Goal: Task Accomplishment & Management: Complete application form

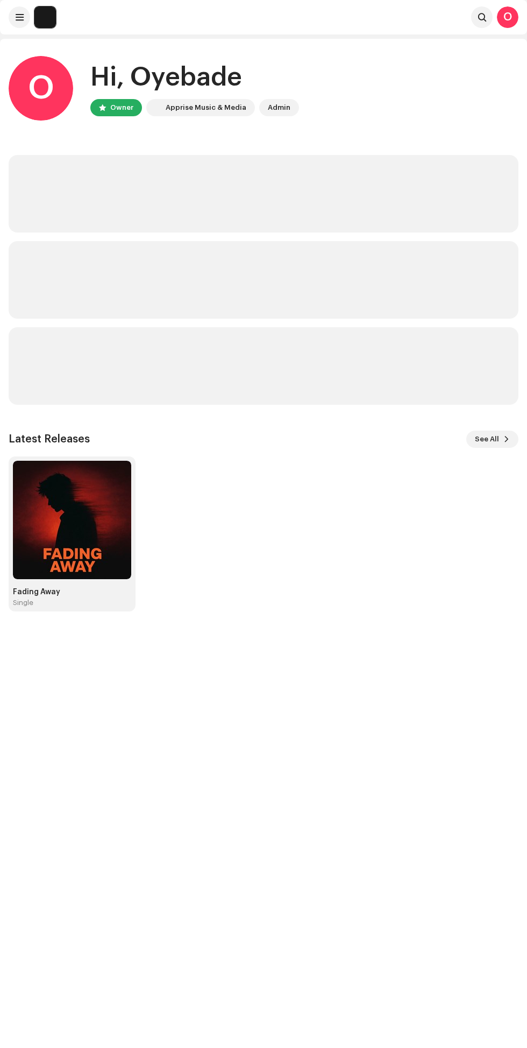
click at [478, 456] on div "Fading Away Single" at bounding box center [259, 533] width 510 height 155
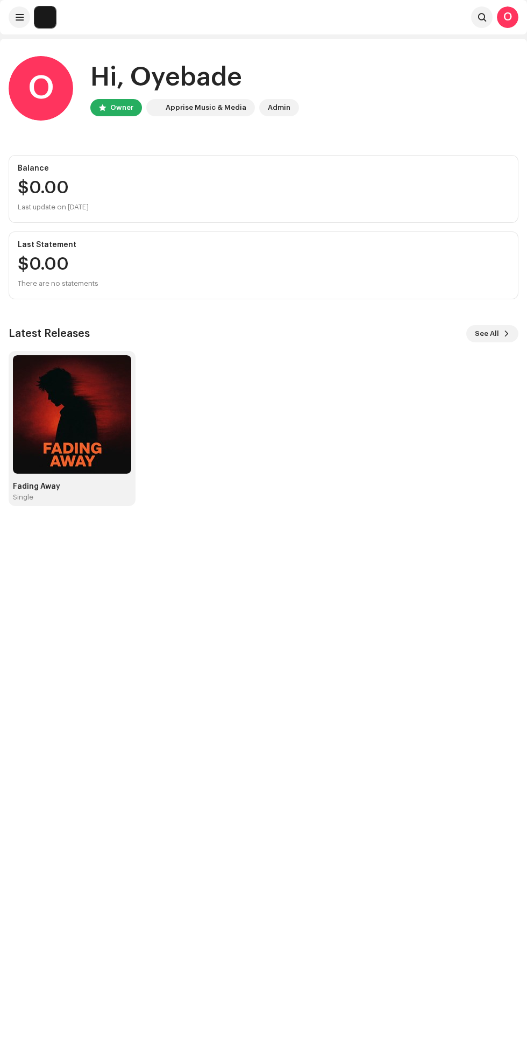
click at [481, 333] on span "See All" at bounding box center [487, 334] width 24 height 22
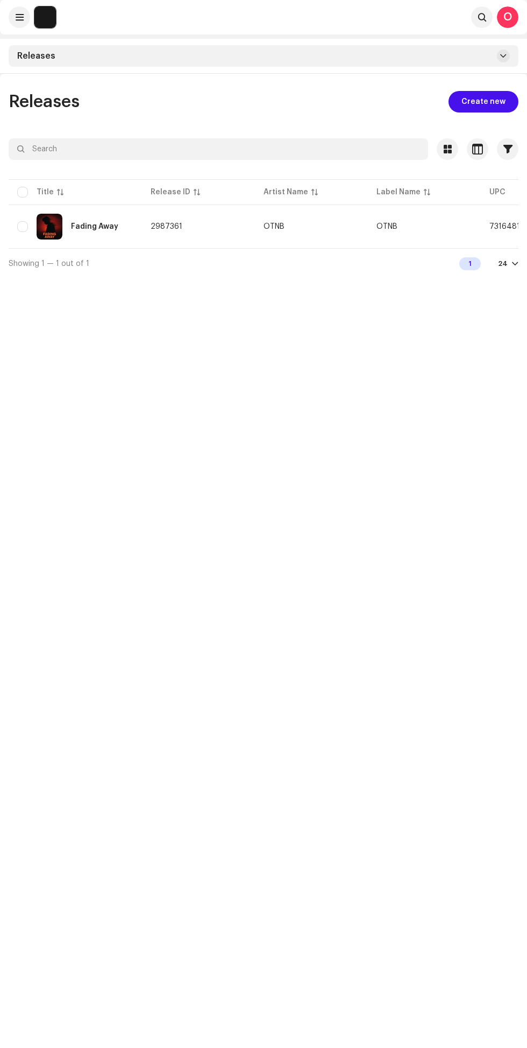
click at [513, 69] on div "Releases" at bounding box center [263, 56] width 527 height 35
click at [471, 101] on span "Create new" at bounding box center [484, 102] width 44 height 22
click at [475, 93] on span "Create new" at bounding box center [484, 102] width 44 height 22
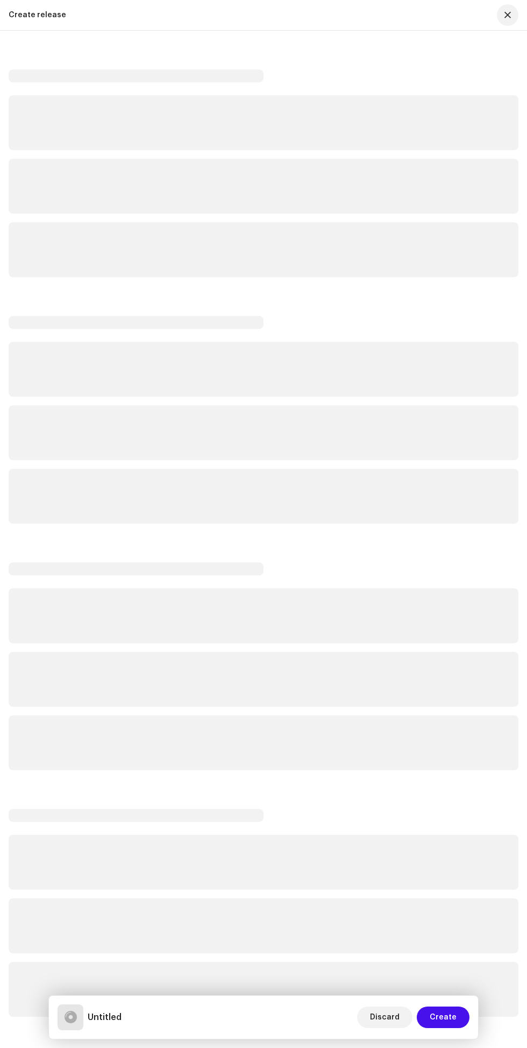
click at [478, 282] on div at bounding box center [264, 1035] width 510 height 1933
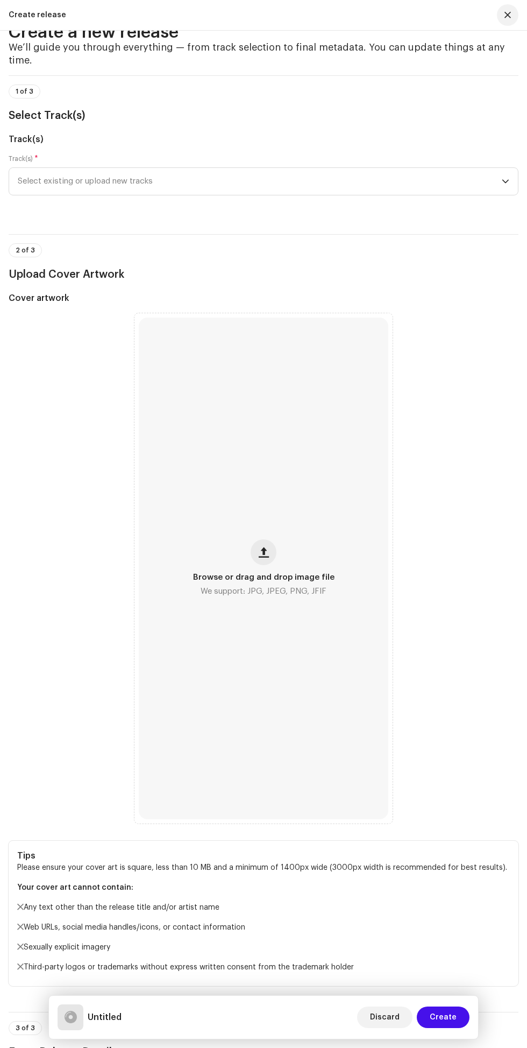
scroll to position [52, 0]
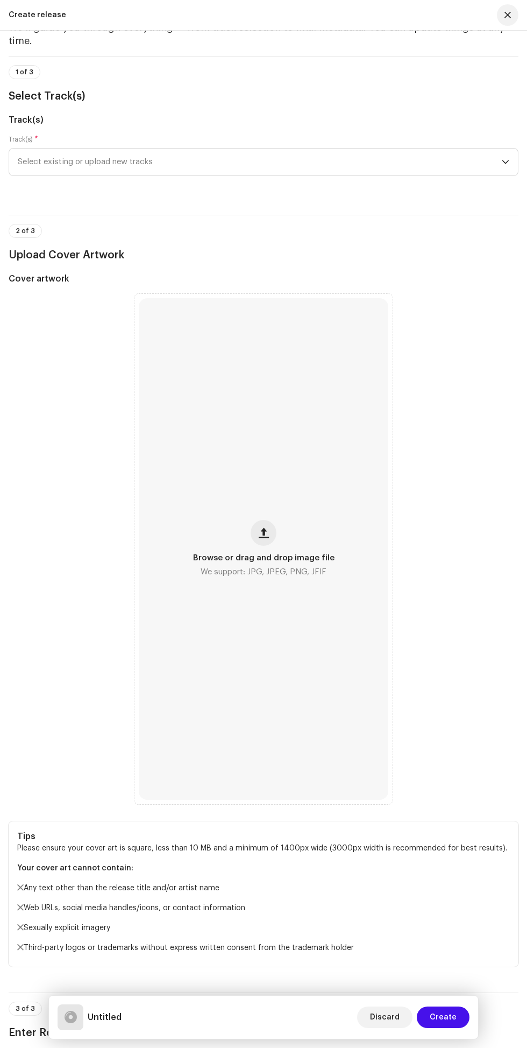
click at [457, 175] on span "Select existing or upload new tracks" at bounding box center [260, 162] width 484 height 27
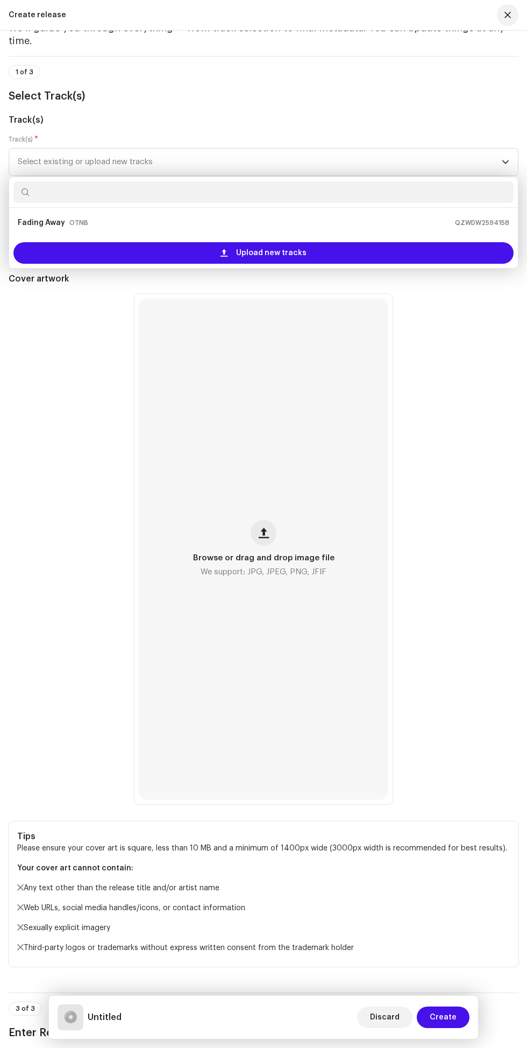
click at [407, 264] on div "Upload new tracks" at bounding box center [263, 253] width 500 height 22
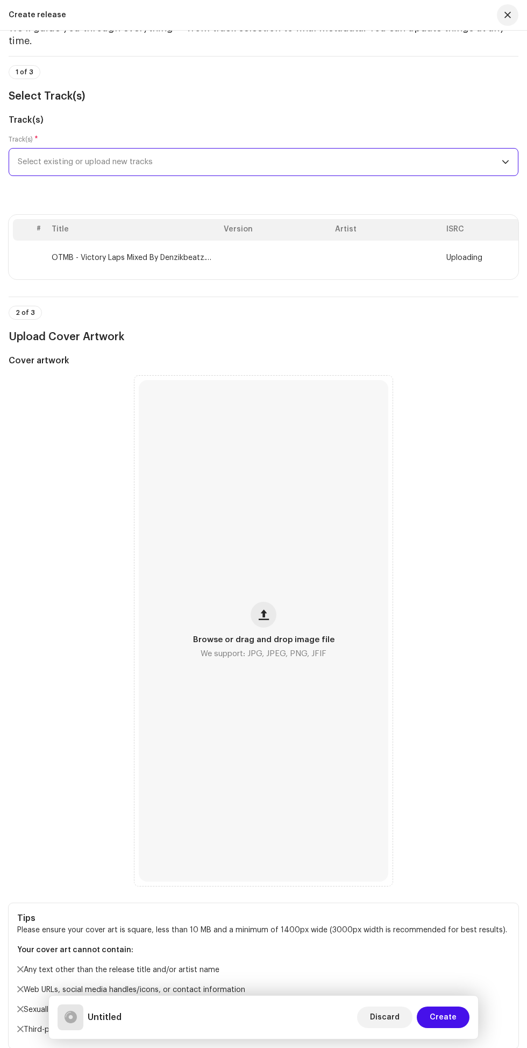
click at [294, 644] on span "Browse or drag and drop image file" at bounding box center [264, 640] width 142 height 8
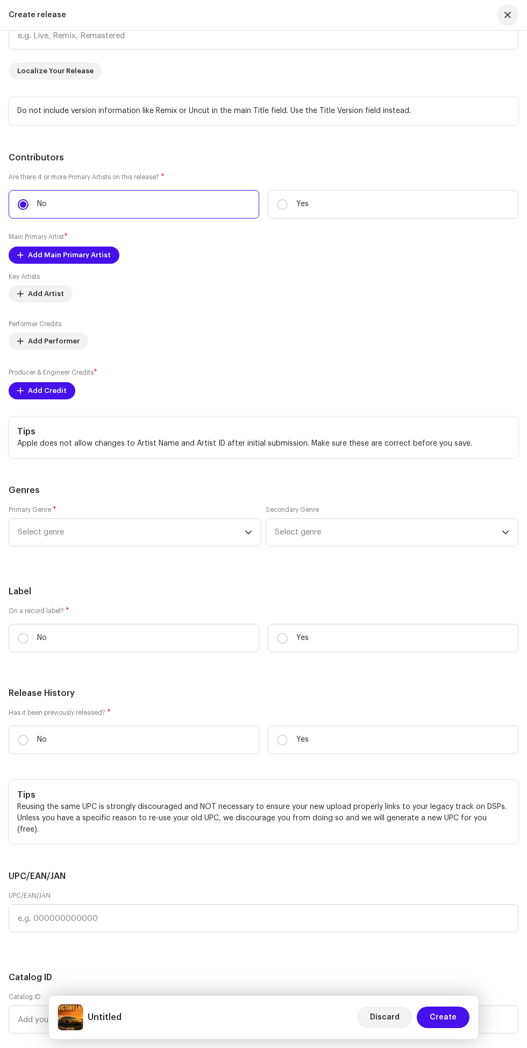
scroll to position [1539, 0]
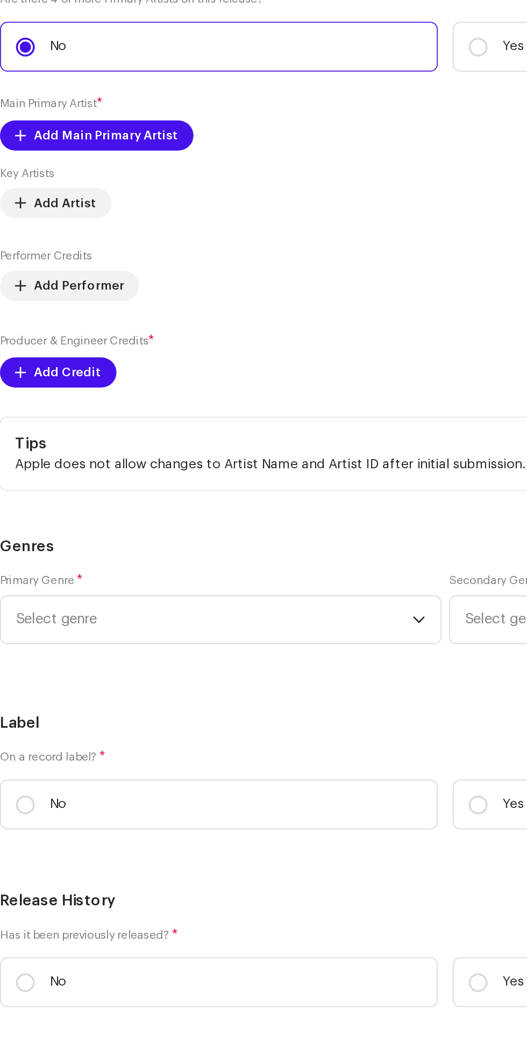
scroll to position [1651, 0]
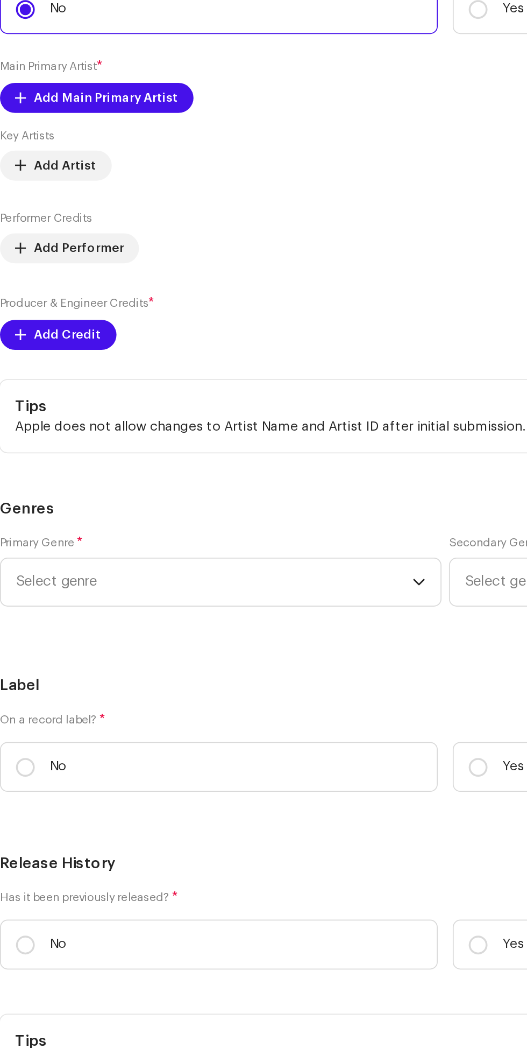
type input "Victory Lap"
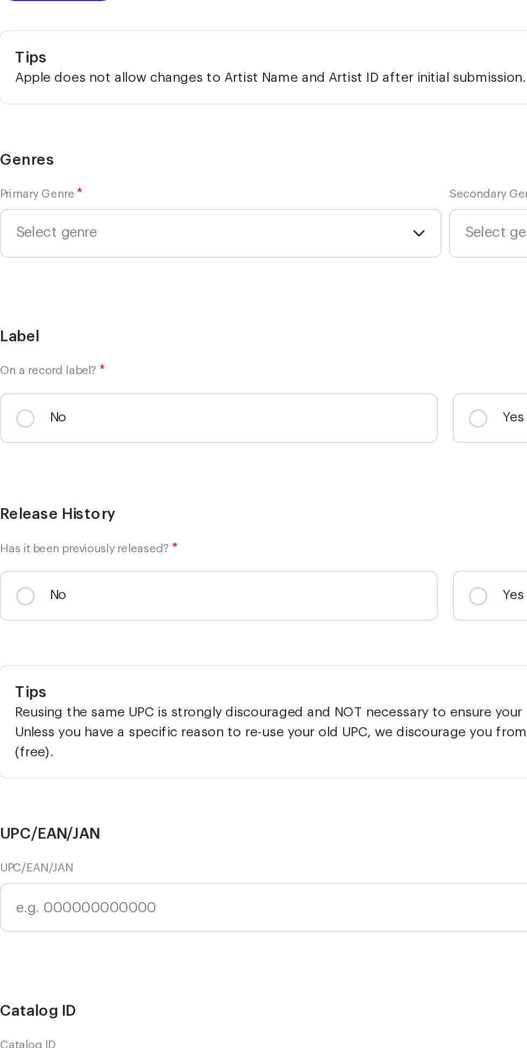
scroll to position [1942, 0]
type input "Remix"
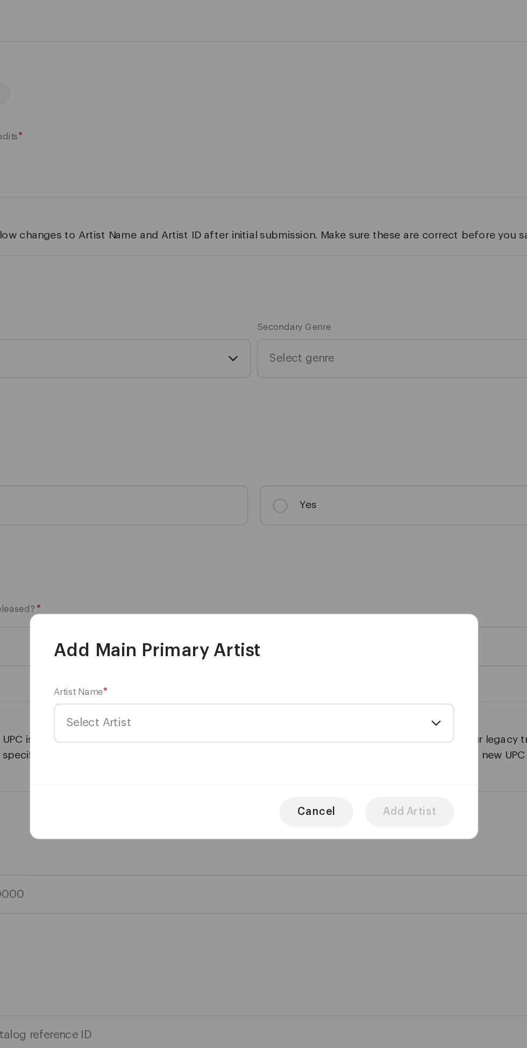
click at [395, 535] on div "dropdown trigger" at bounding box center [395, 521] width 8 height 27
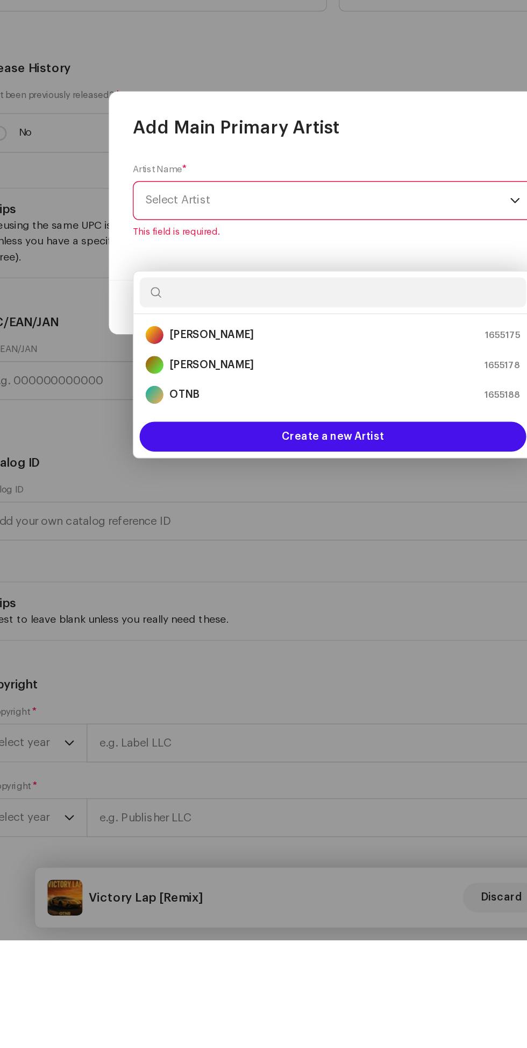
click at [266, 651] on div "OTNB 1655188" at bounding box center [264, 654] width 270 height 13
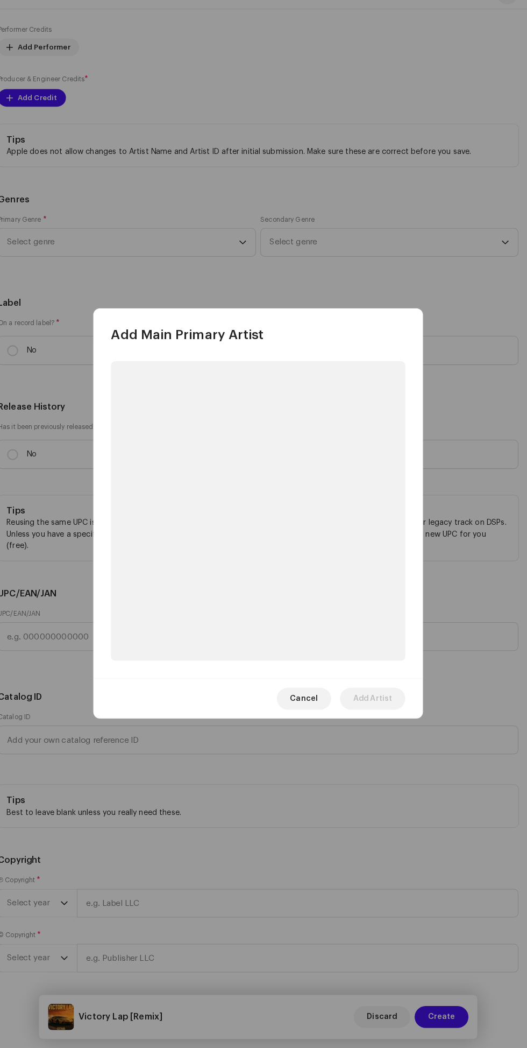
scroll to position [0, 0]
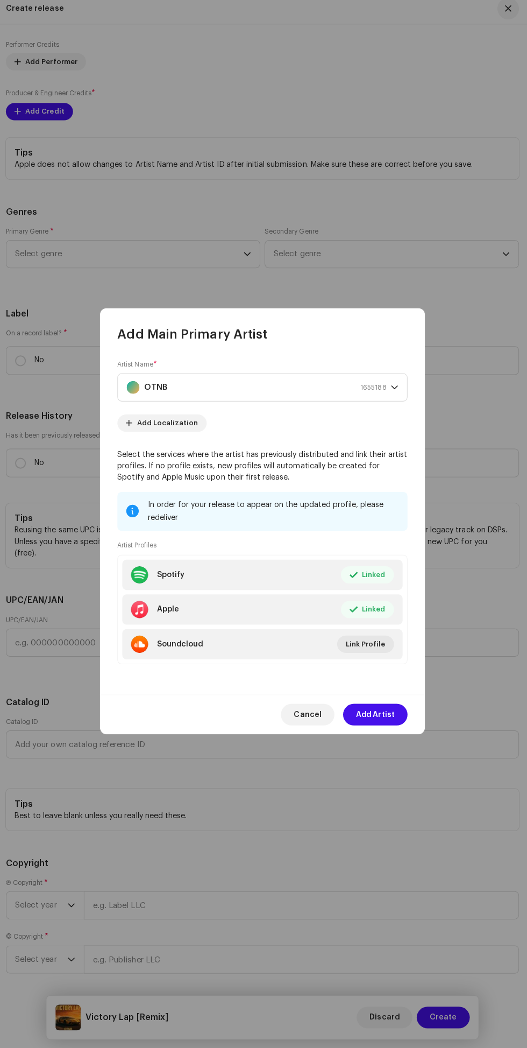
click at [379, 724] on span "Add Artist" at bounding box center [376, 716] width 38 height 22
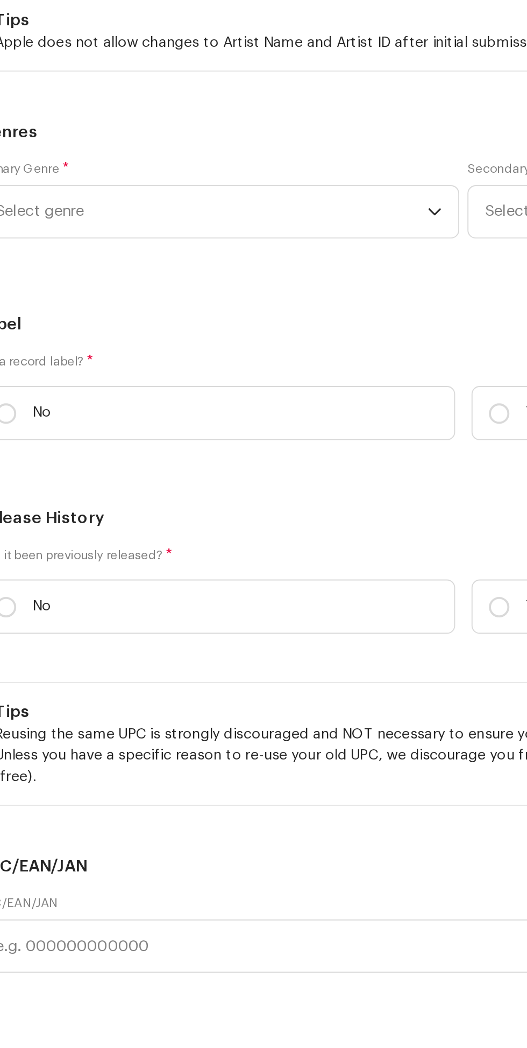
scroll to position [1825, 0]
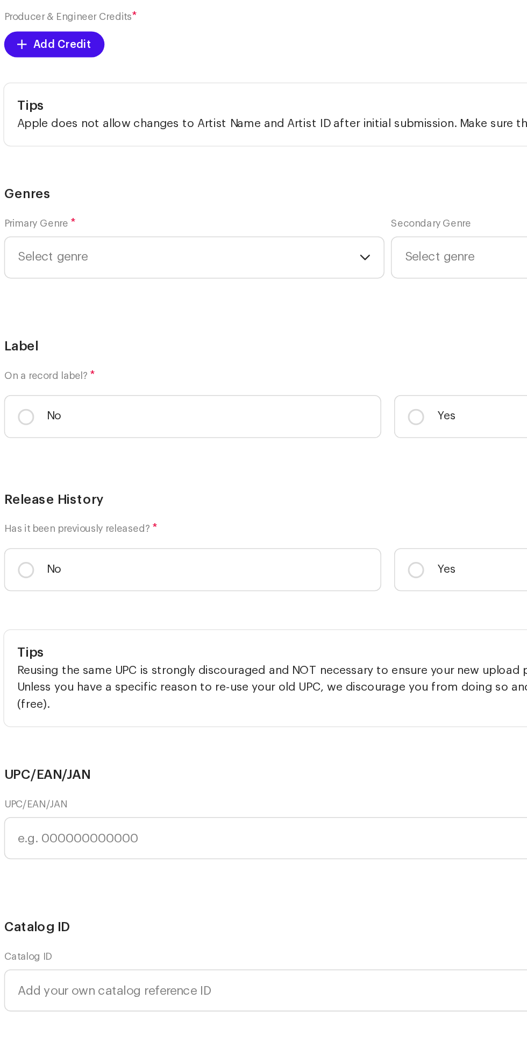
click at [52, 112] on span "Add Credit" at bounding box center [47, 101] width 39 height 22
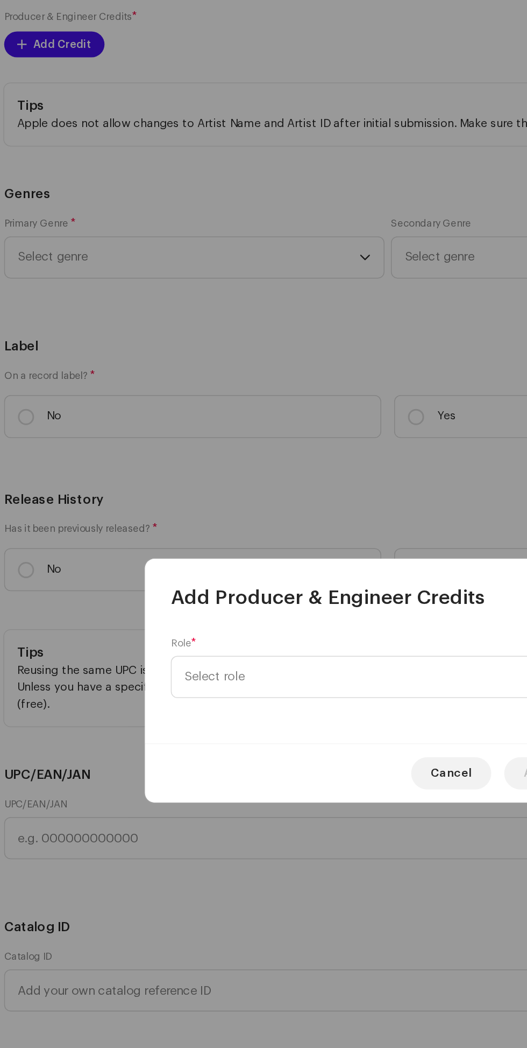
click at [227, 513] on span "Select role" at bounding box center [260, 521] width 263 height 27
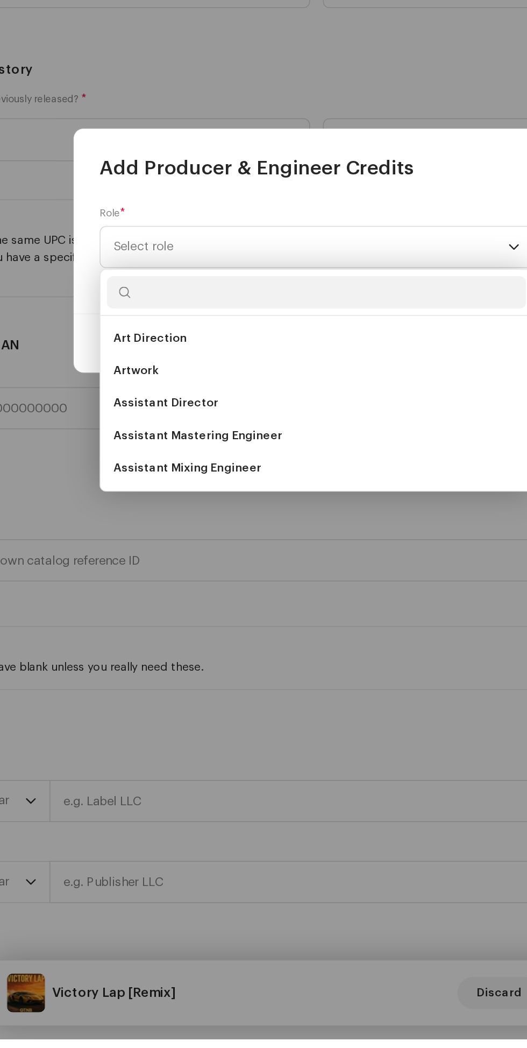
click at [240, 668] on li "Assistant Mixing Engineer" at bounding box center [263, 669] width 279 height 22
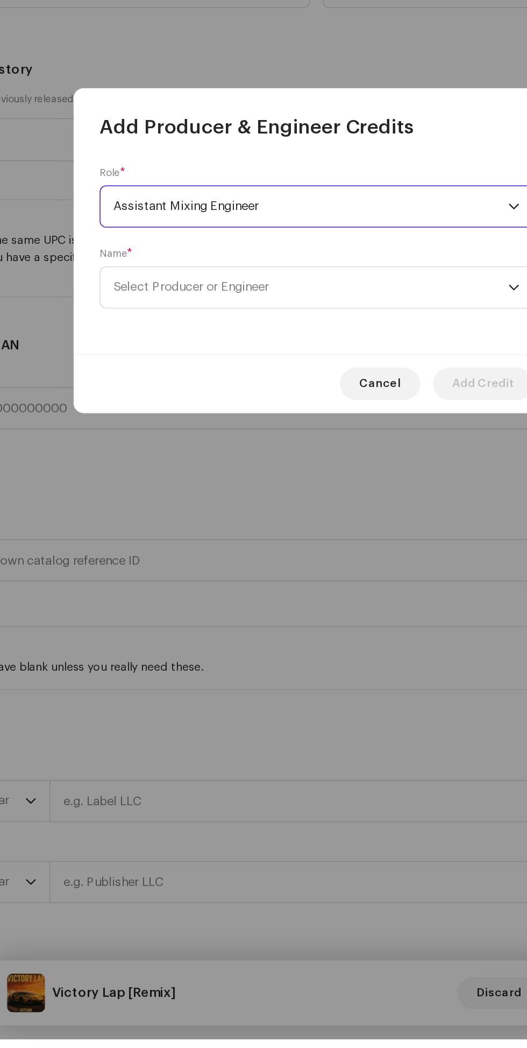
scroll to position [0, 0]
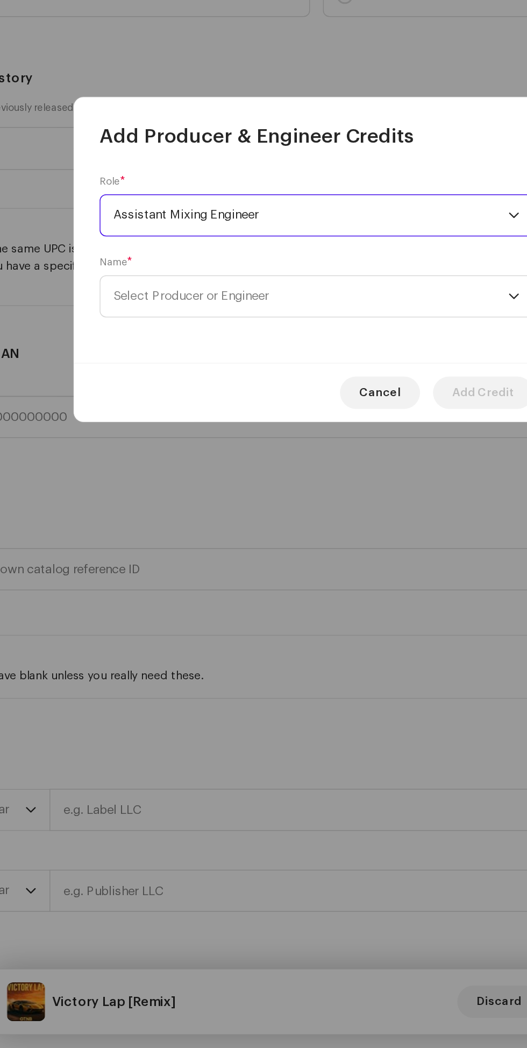
click at [334, 552] on span "Select Producer or Engineer" at bounding box center [260, 548] width 263 height 27
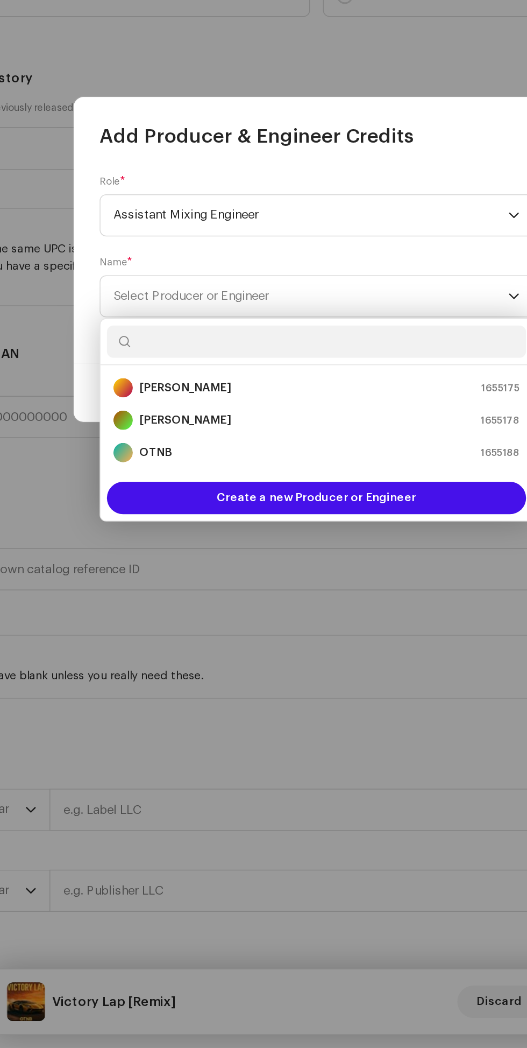
click at [203, 611] on div "[PERSON_NAME] 1655175" at bounding box center [264, 609] width 270 height 13
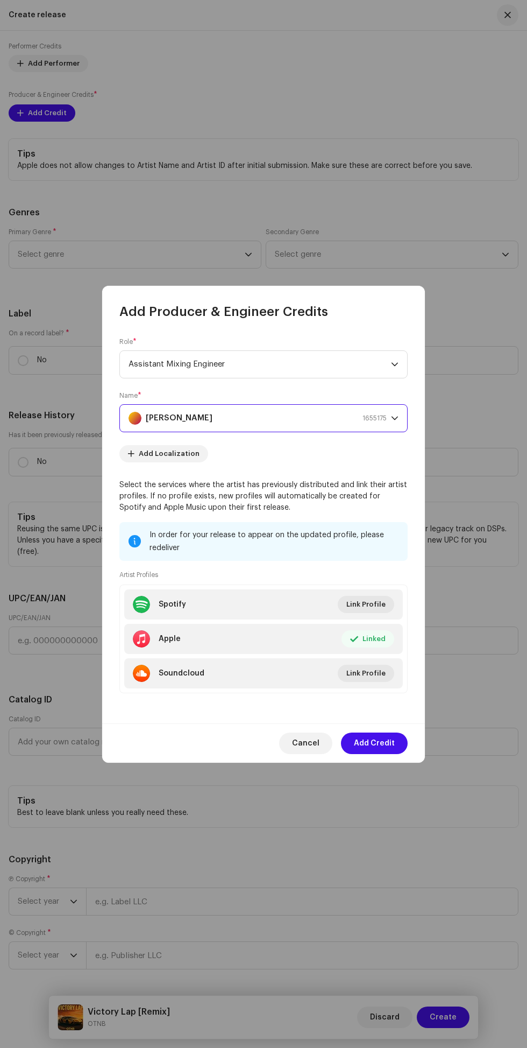
click at [386, 742] on span "Add Credit" at bounding box center [374, 743] width 41 height 22
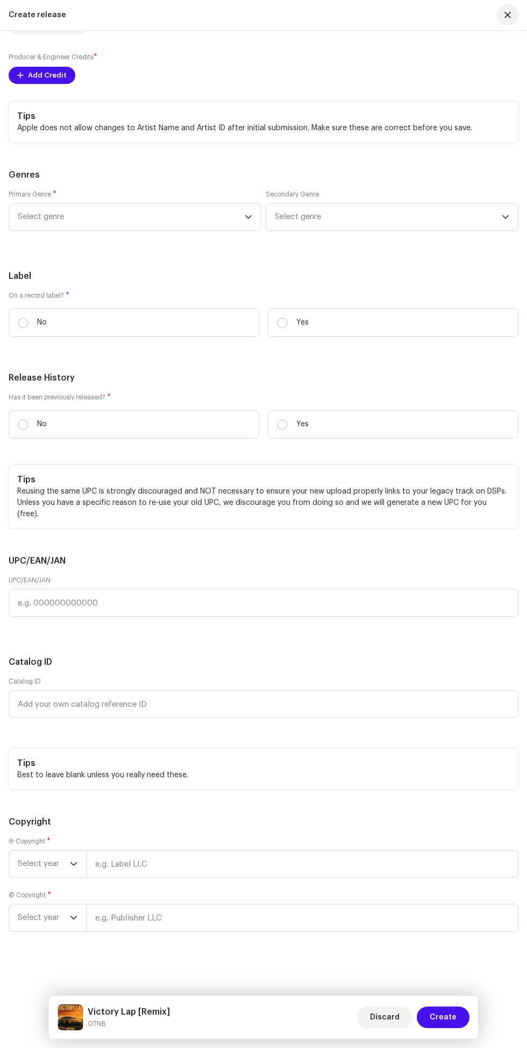
scroll to position [1967, 0]
click at [249, 221] on icon "dropdown trigger" at bounding box center [249, 217] width 8 height 8
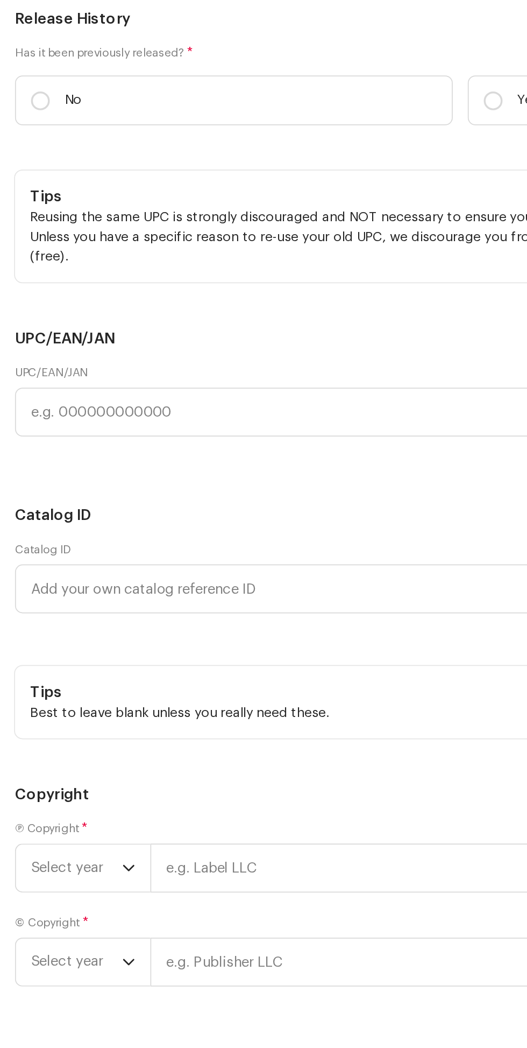
type input "Emo"
click at [78, 310] on li "EMO" at bounding box center [134, 299] width 243 height 22
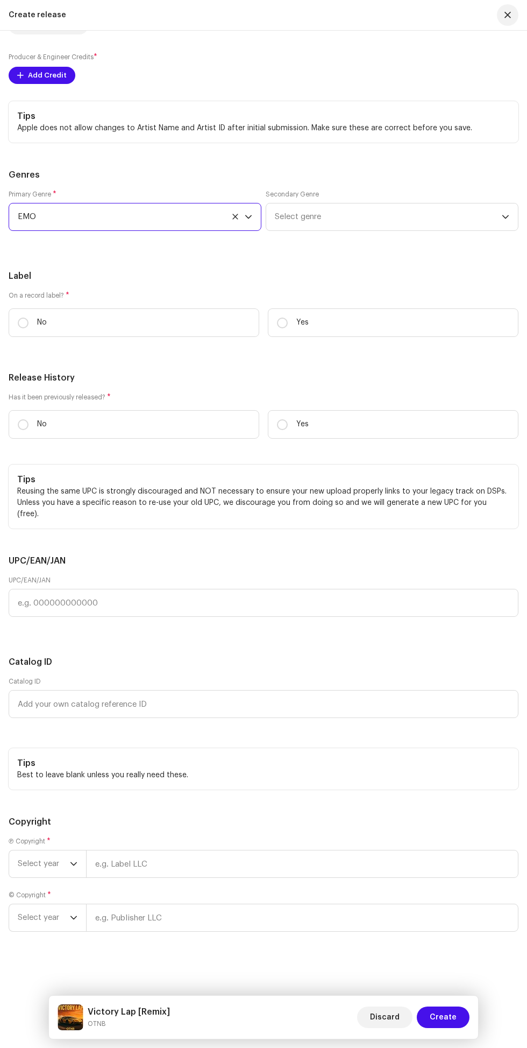
scroll to position [0, 0]
click at [487, 230] on span "Select genre" at bounding box center [388, 216] width 227 height 27
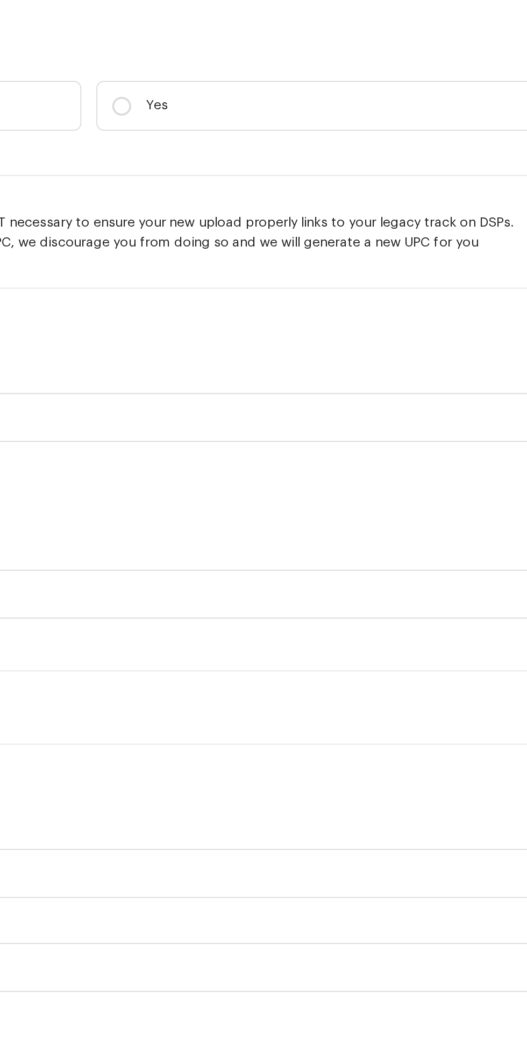
type input "Hip h"
click at [343, 310] on li "Hip Hop/Rap" at bounding box center [392, 299] width 243 height 22
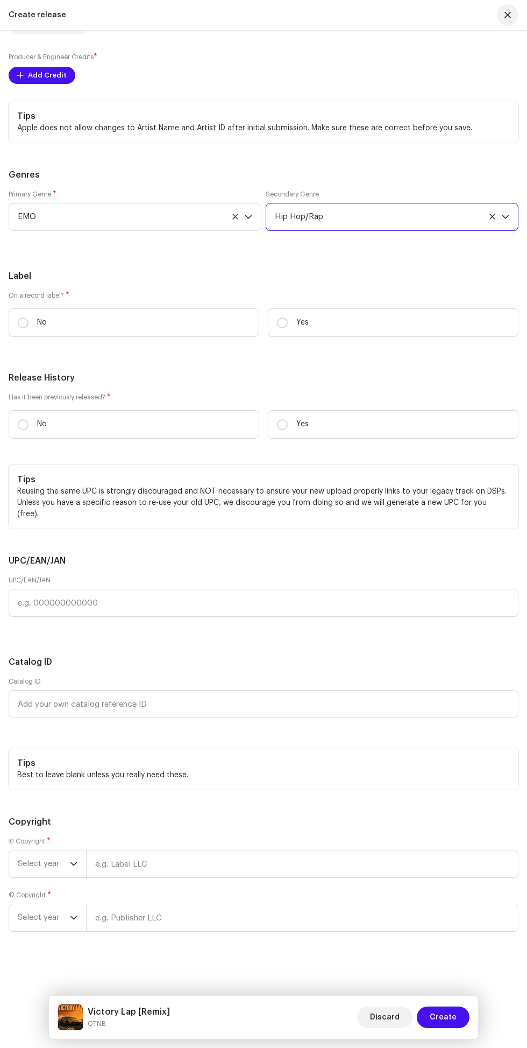
scroll to position [25, 0]
click at [42, 328] on p "No" at bounding box center [42, 322] width 10 height 11
click at [29, 328] on input "No" at bounding box center [23, 322] width 11 height 11
radio input "true"
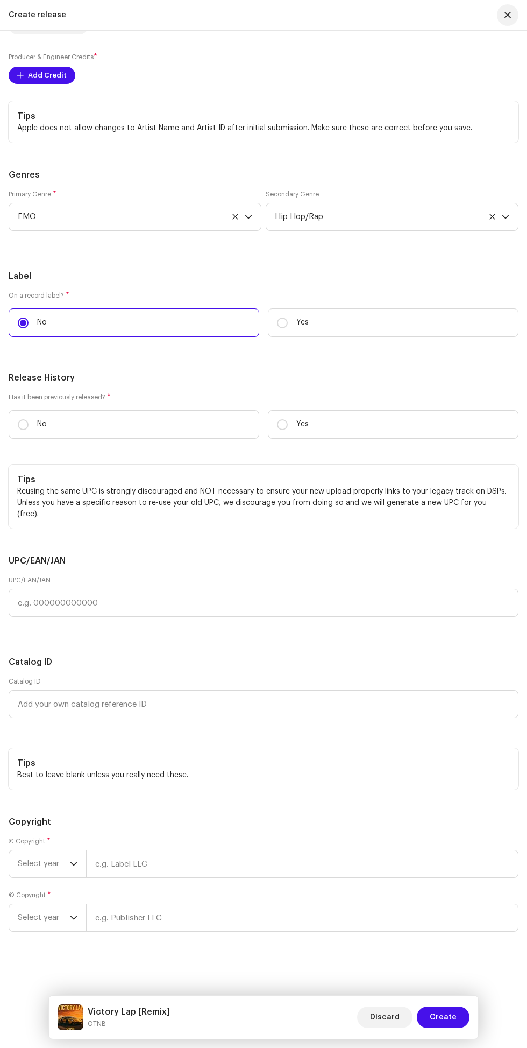
click at [42, 430] on p "No" at bounding box center [42, 424] width 10 height 11
click at [29, 430] on input "No" at bounding box center [23, 424] width 11 height 11
radio input "true"
click at [51, 860] on span "Select year" at bounding box center [44, 863] width 52 height 27
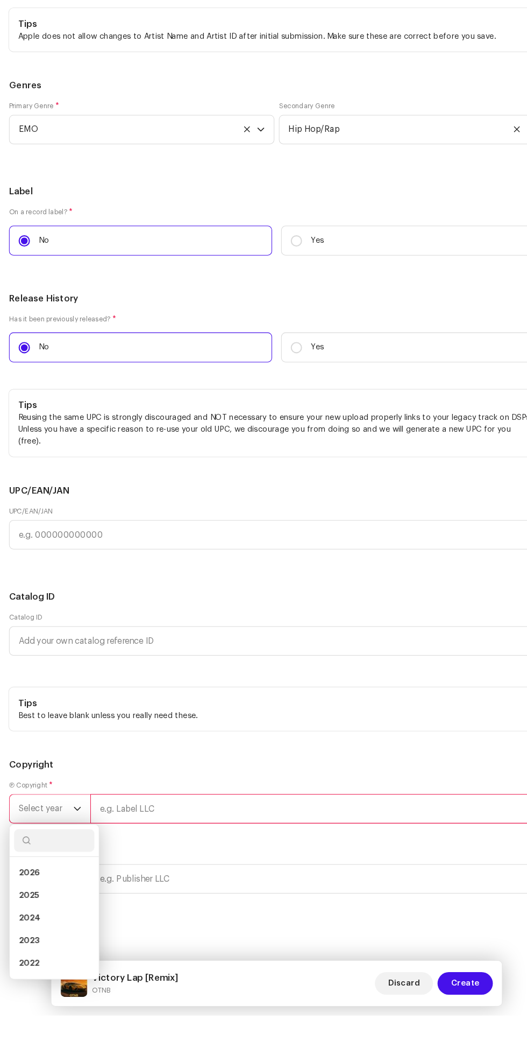
scroll to position [37, 0]
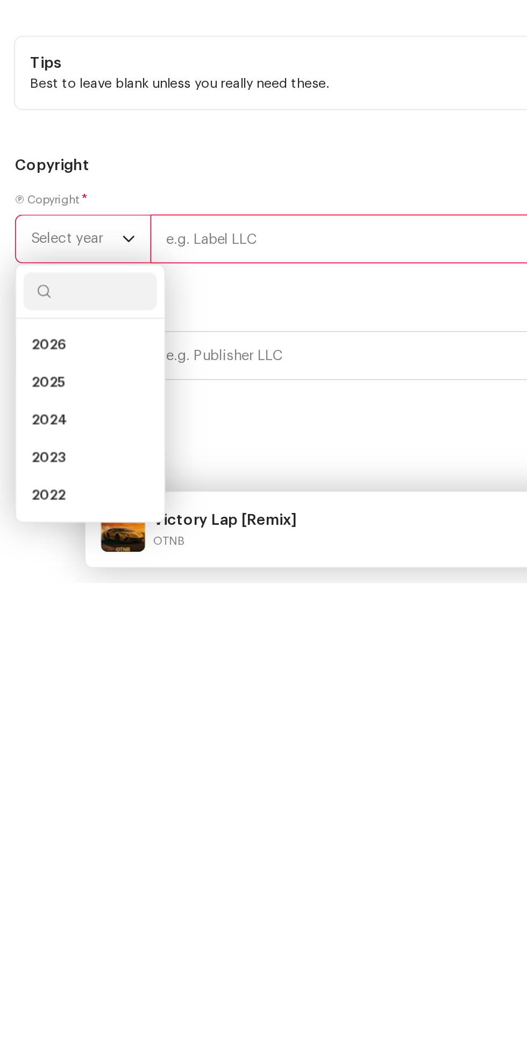
click at [35, 938] on span "2025" at bounding box center [27, 933] width 19 height 11
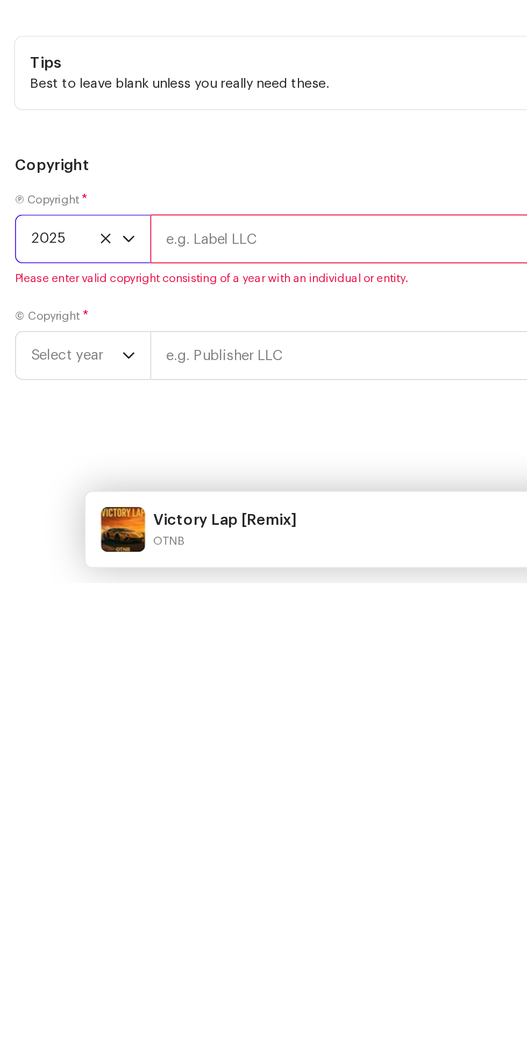
scroll to position [38, 0]
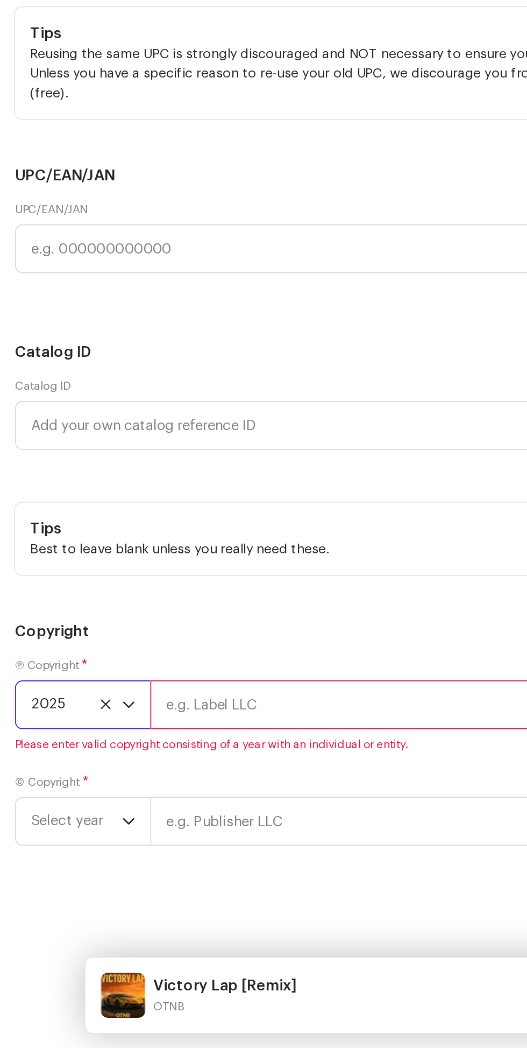
click at [153, 861] on input "text" at bounding box center [302, 851] width 433 height 28
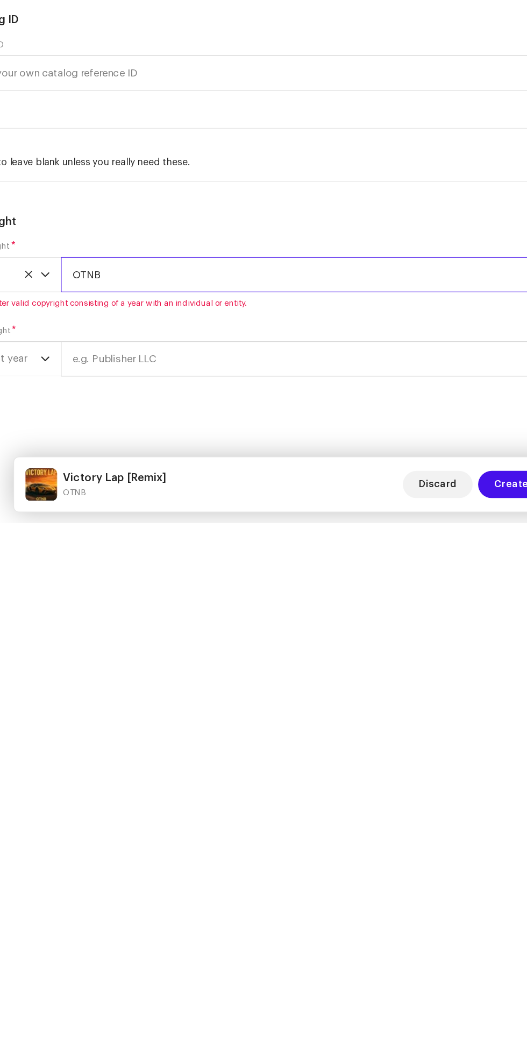
type input "OTNB"
click at [74, 962] on div "Create a new release We’ll guide you through everything — from track selection …" at bounding box center [263, 539] width 527 height 1017
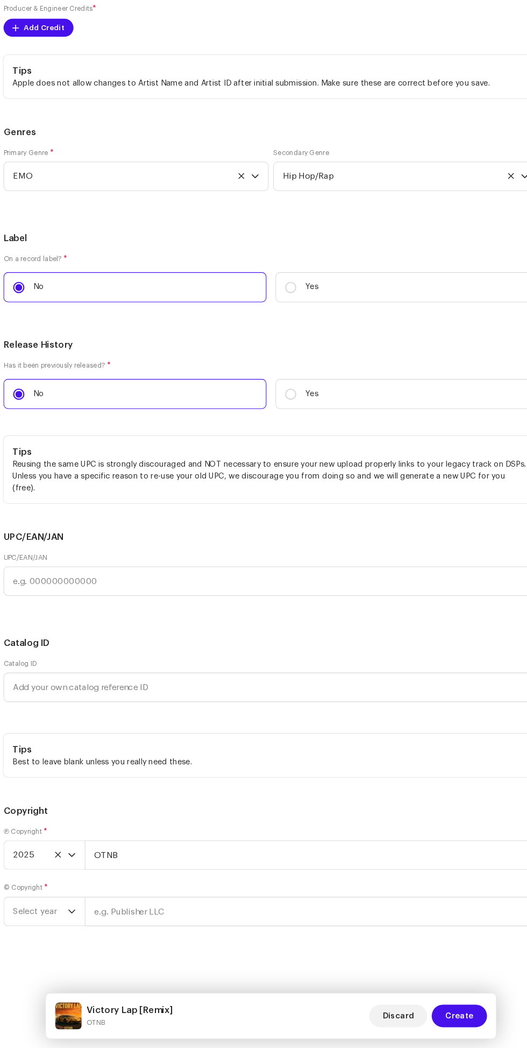
scroll to position [36, 0]
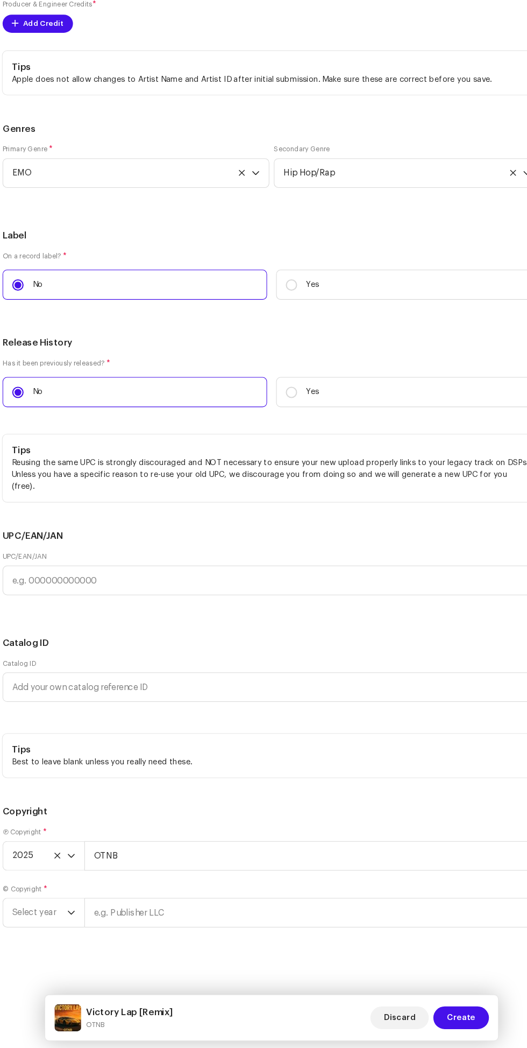
click at [74, 918] on icon "dropdown trigger" at bounding box center [74, 918] width 8 height 8
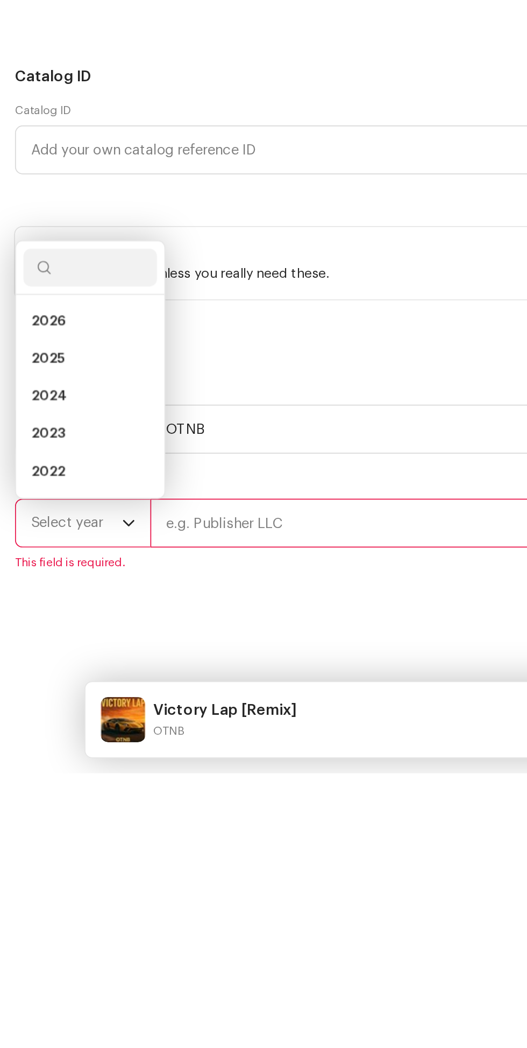
click at [51, 821] on li "2025" at bounding box center [51, 811] width 76 height 22
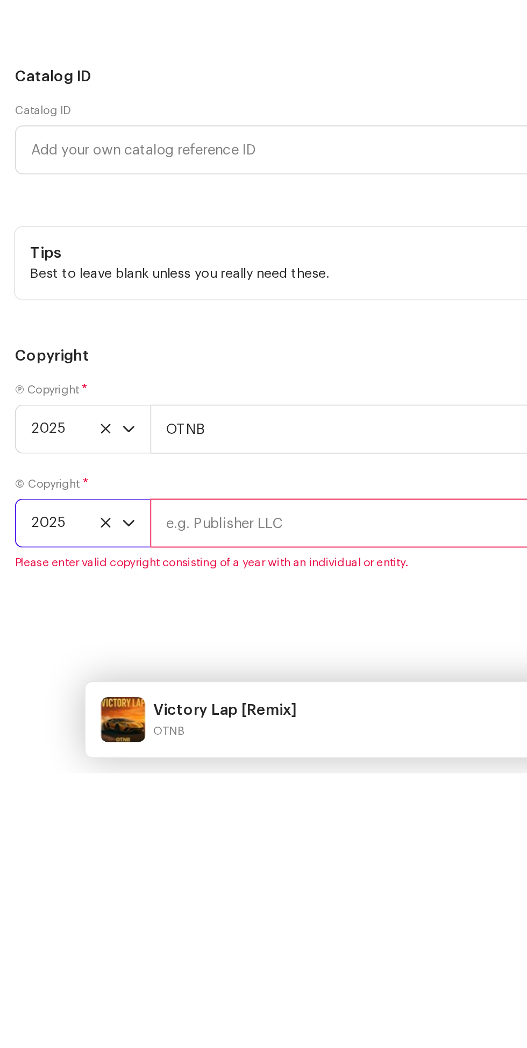
scroll to position [37, 0]
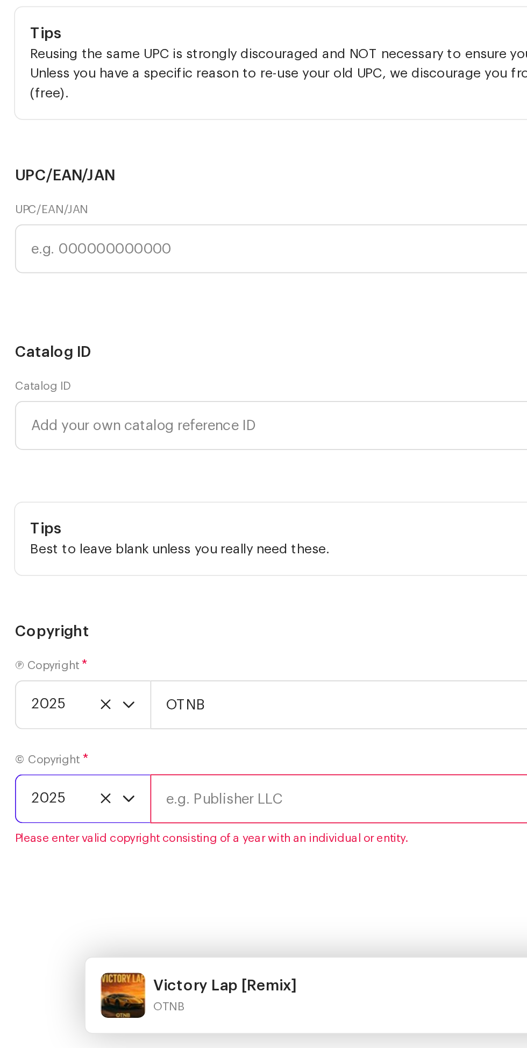
click at [174, 916] on input "text" at bounding box center [302, 905] width 433 height 28
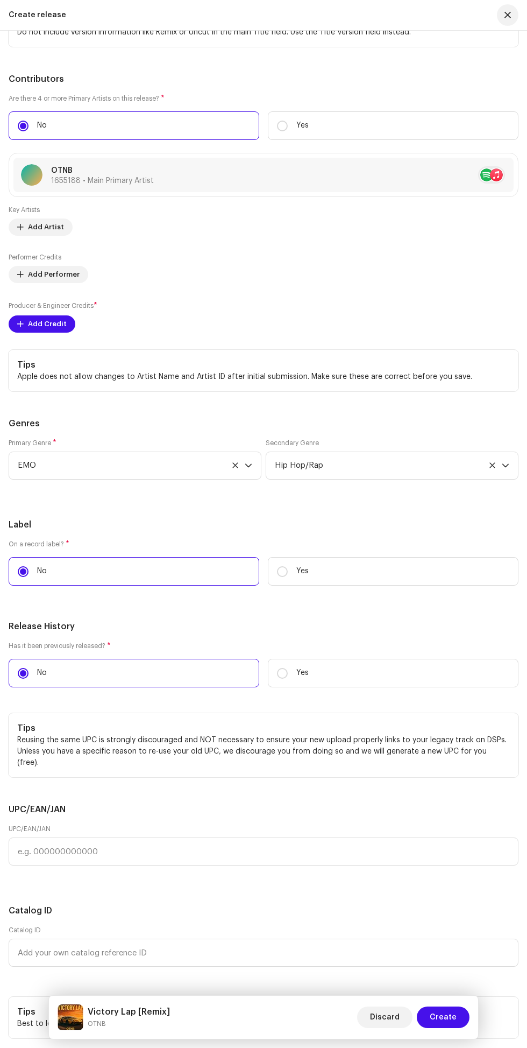
scroll to position [1611, 0]
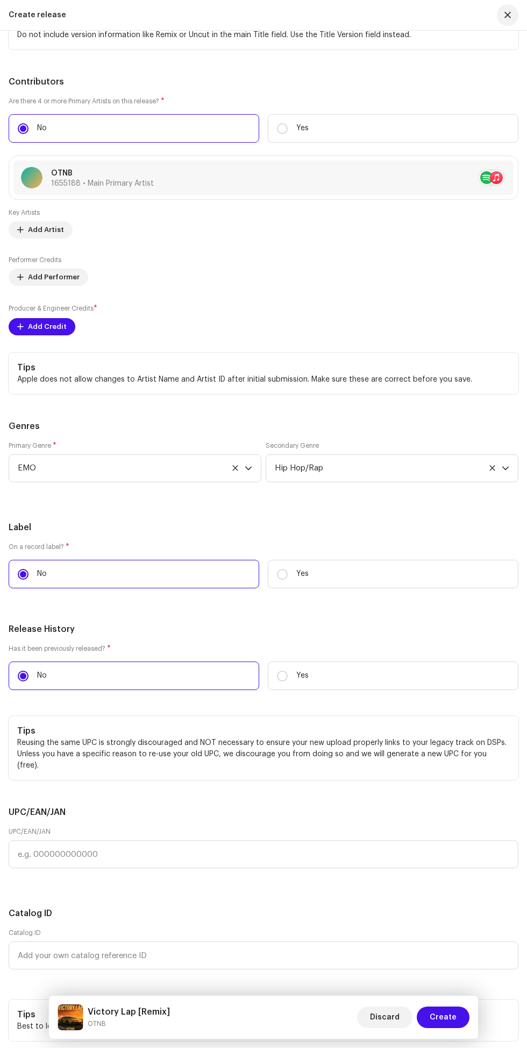
click at [55, 337] on span "Add Credit" at bounding box center [47, 327] width 39 height 22
type input "[PERSON_NAME]"
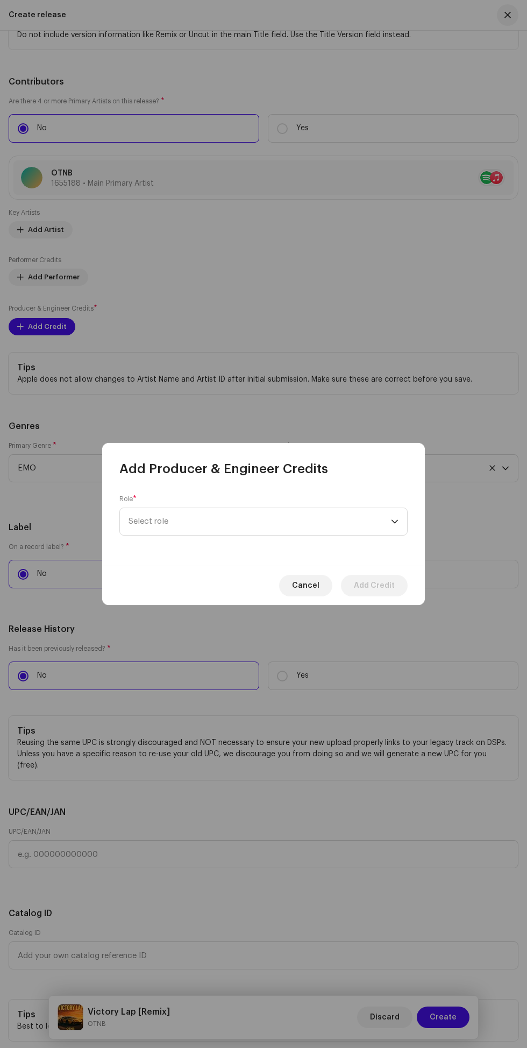
click at [395, 521] on div "dropdown trigger" at bounding box center [395, 521] width 8 height 27
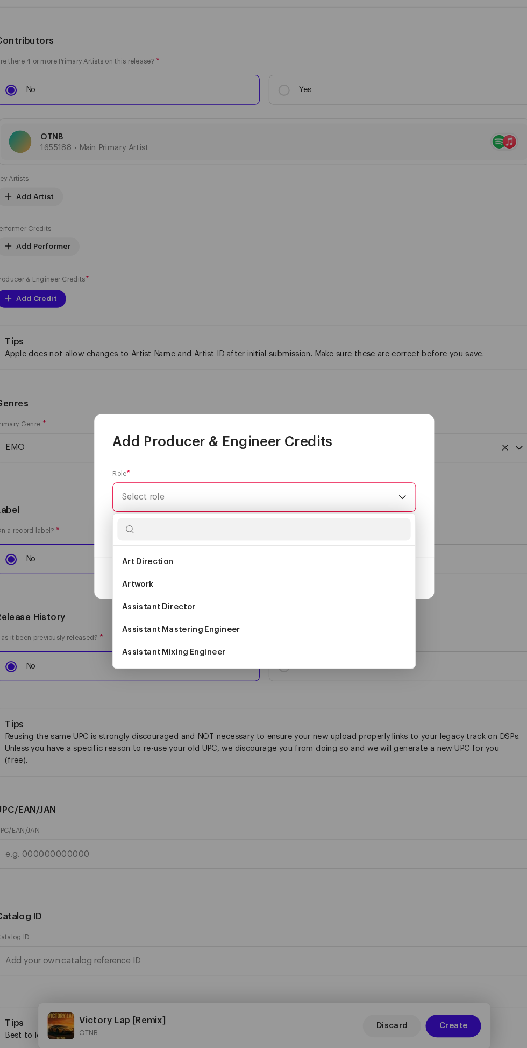
scroll to position [57, 0]
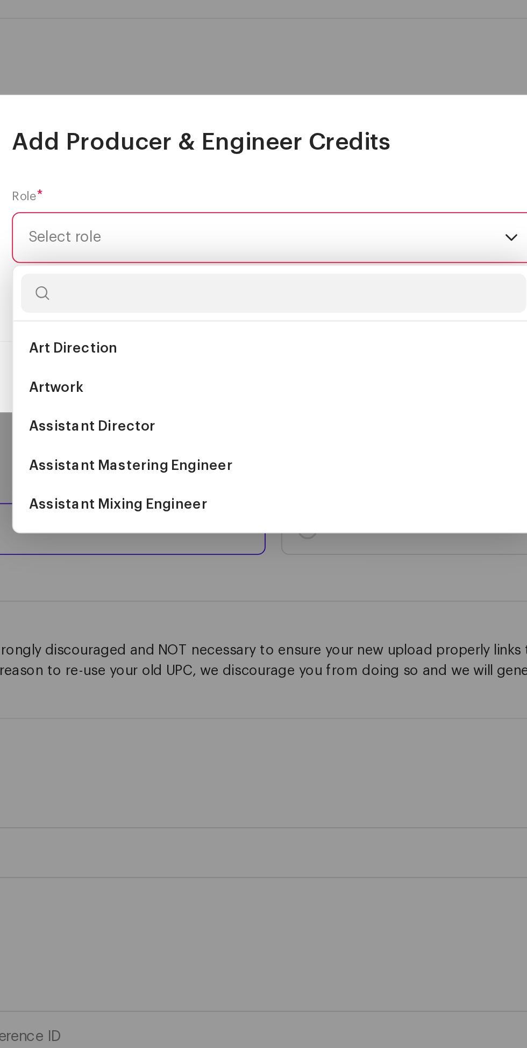
click at [226, 648] on li "Assistant Mastering Engineer" at bounding box center [263, 641] width 279 height 22
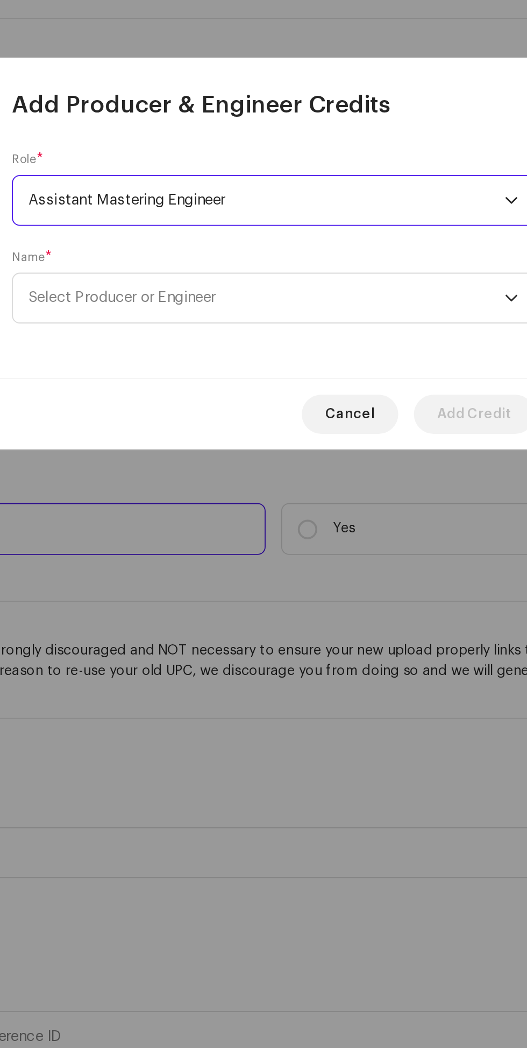
click at [360, 495] on span "Assistant Mastering Engineer" at bounding box center [260, 494] width 263 height 27
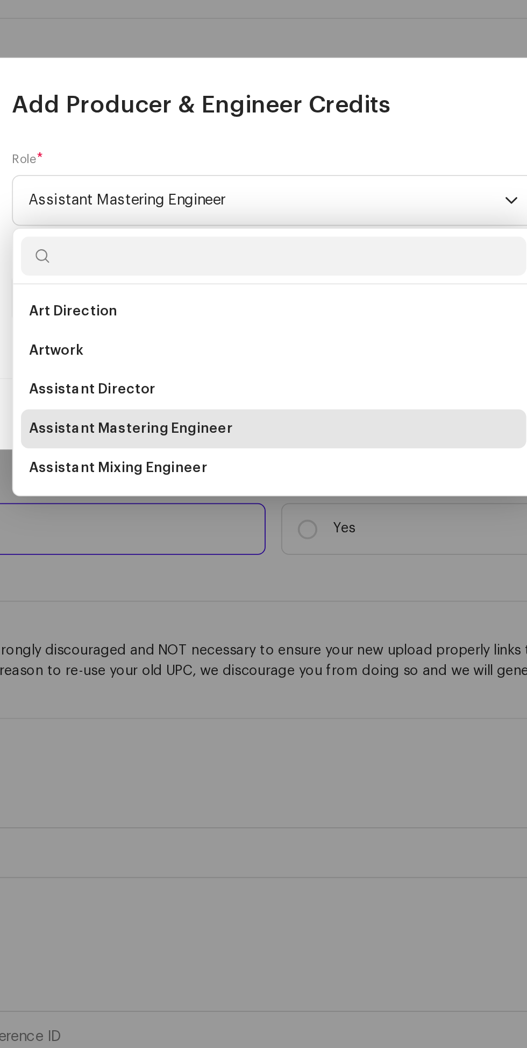
click at [217, 640] on span "Assistant Mixing Engineer" at bounding box center [178, 642] width 98 height 11
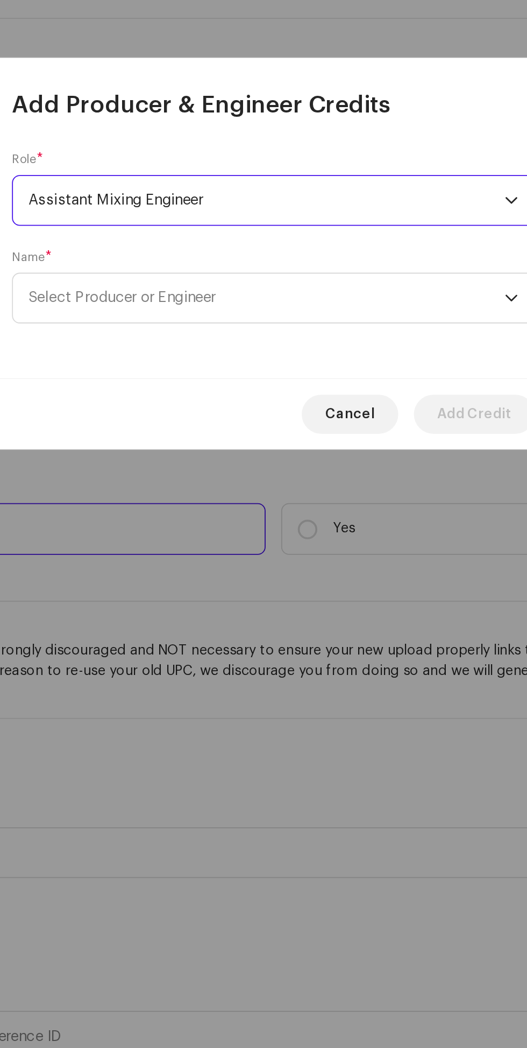
click at [355, 545] on span "Select Producer or Engineer" at bounding box center [260, 548] width 263 height 27
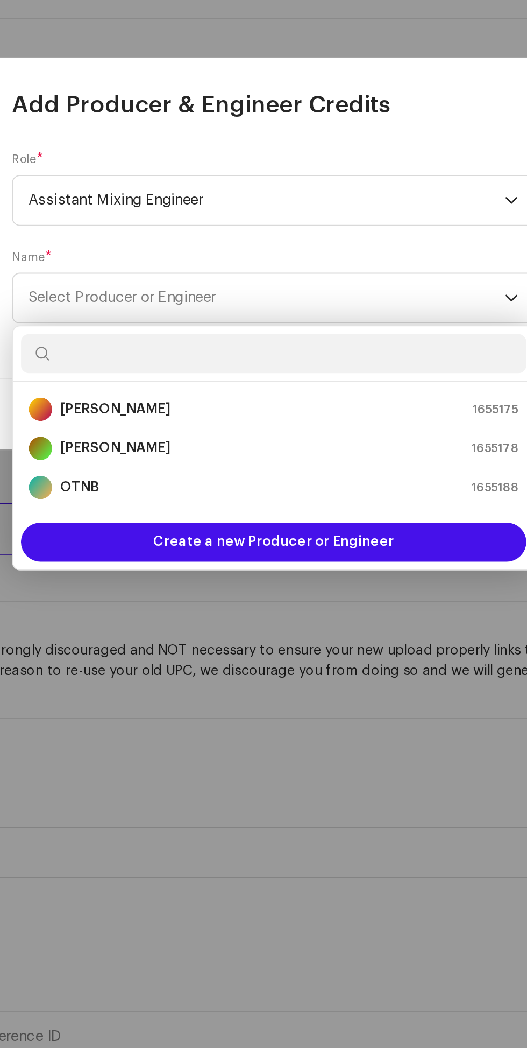
click at [248, 607] on div "[PERSON_NAME] 1655175" at bounding box center [264, 609] width 270 height 13
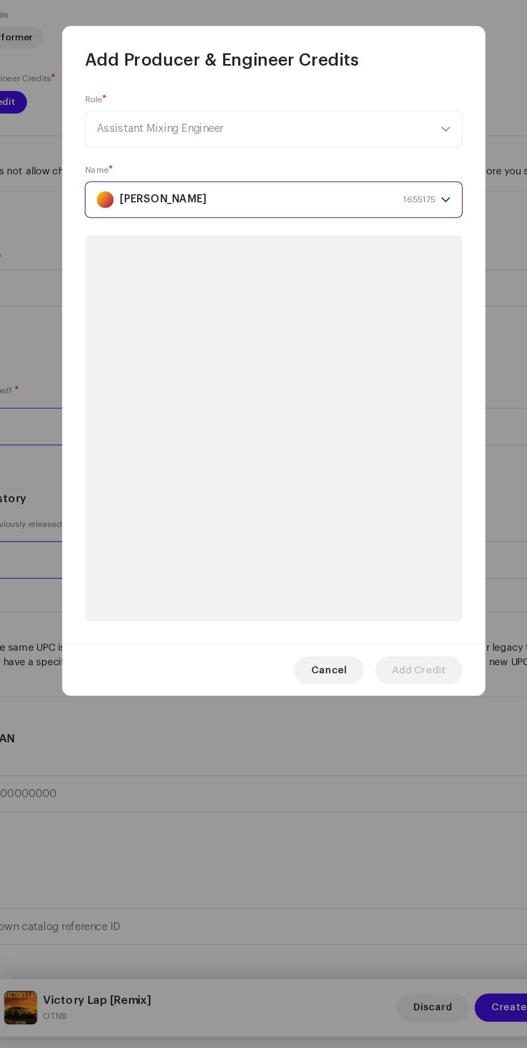
scroll to position [55, 0]
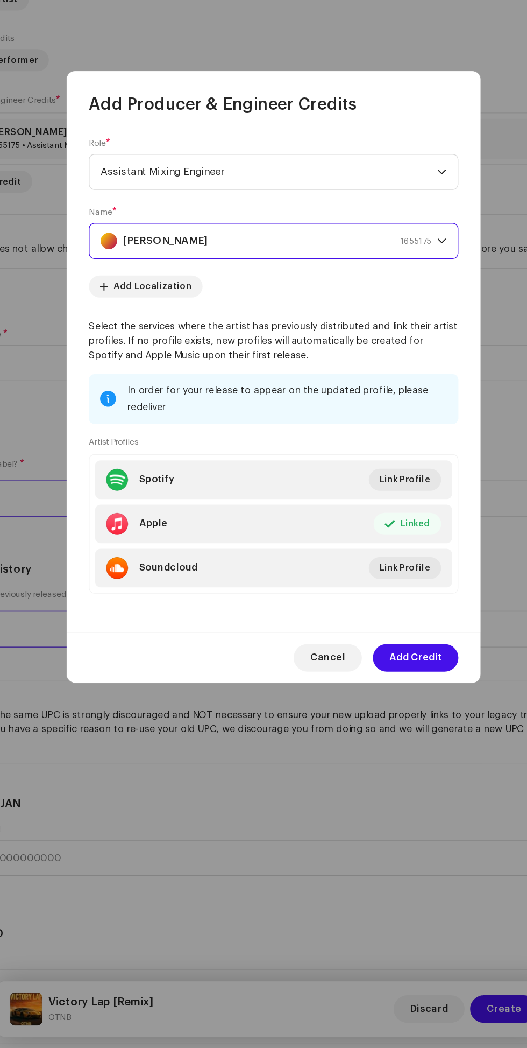
click at [386, 749] on span "Add Credit" at bounding box center [374, 743] width 41 height 22
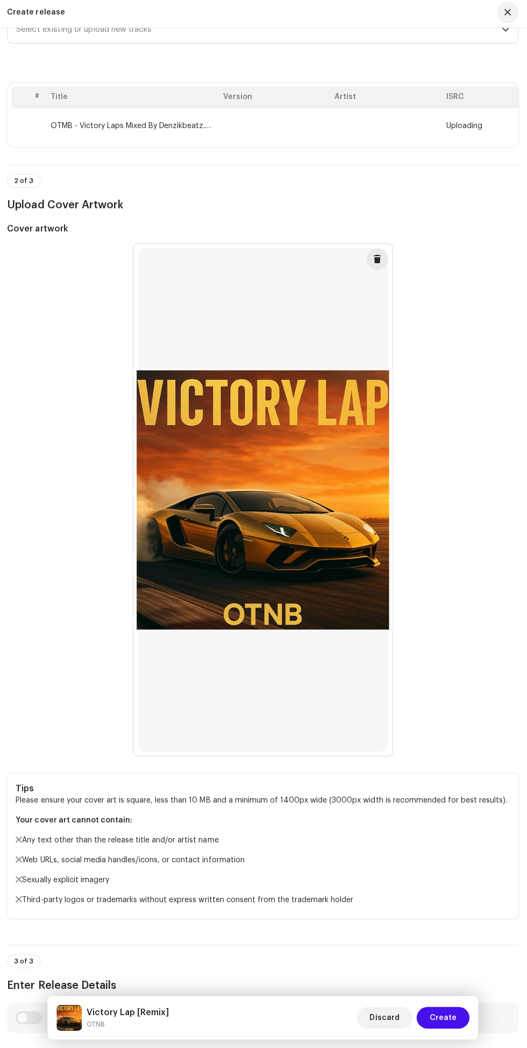
scroll to position [0, 0]
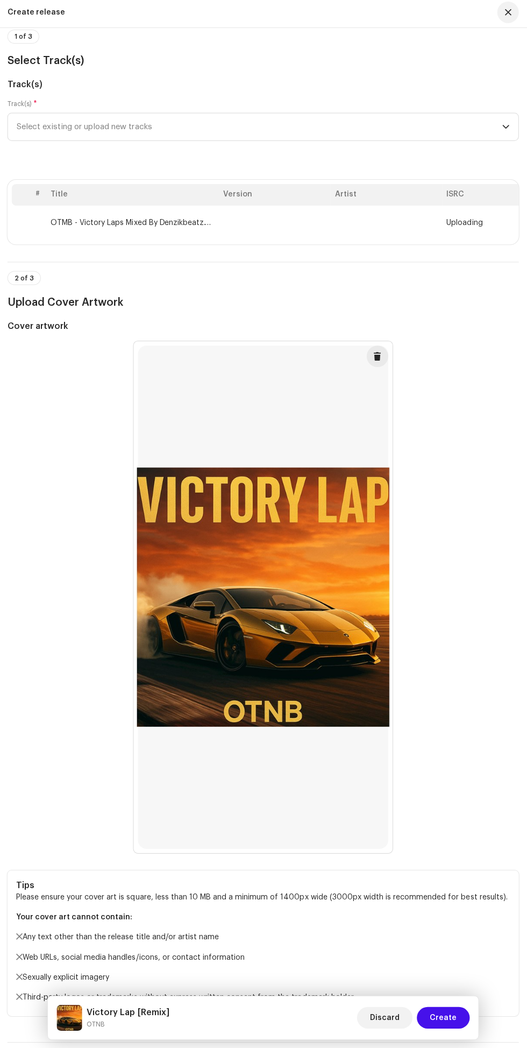
click at [257, 208] on th "Version" at bounding box center [275, 197] width 111 height 22
click at [349, 208] on th "Artist" at bounding box center [386, 197] width 111 height 22
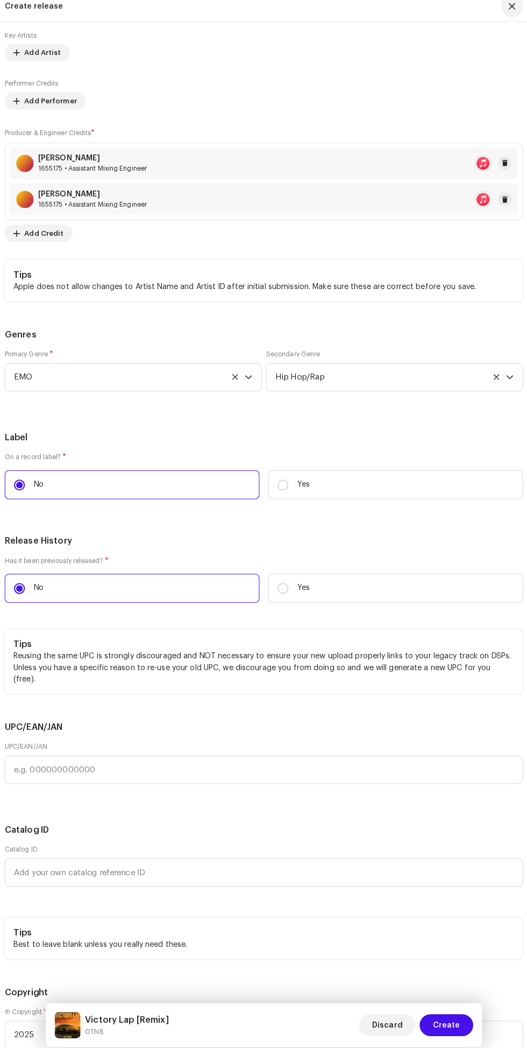
click at [501, 209] on span at bounding box center [501, 205] width 6 height 9
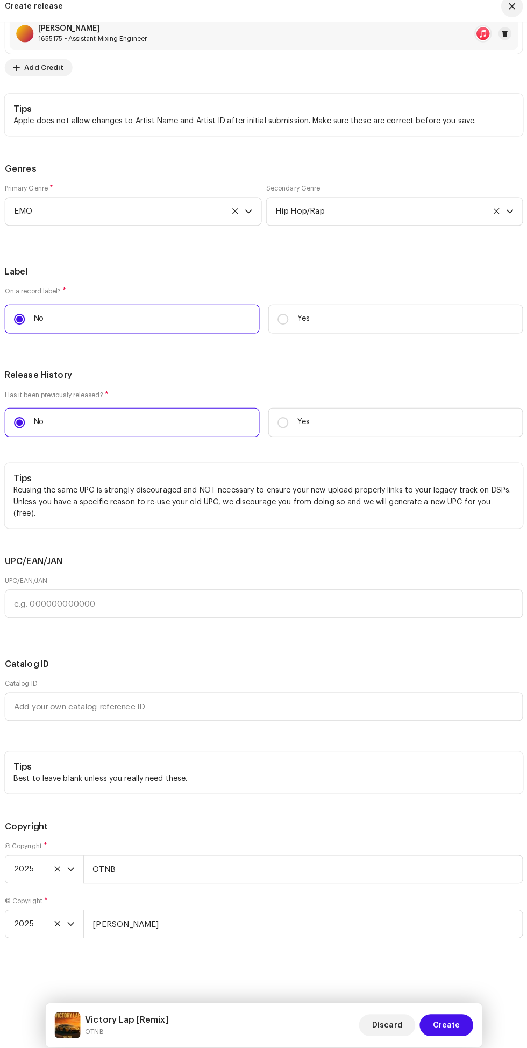
click at [446, 1016] on span "Create" at bounding box center [443, 1017] width 27 height 22
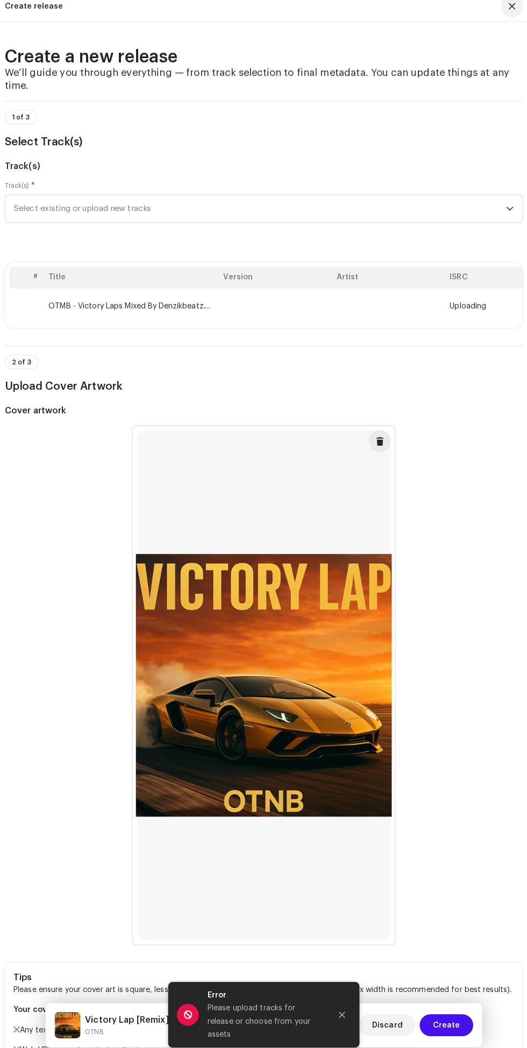
click at [362, 293] on th "Artist" at bounding box center [386, 282] width 111 height 22
click at [345, 293] on th "Artist" at bounding box center [386, 282] width 111 height 22
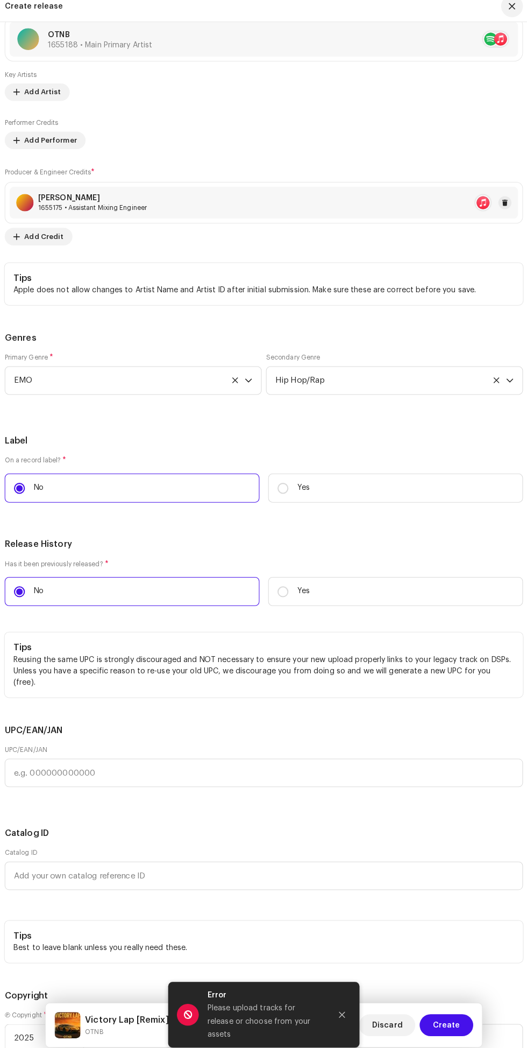
scroll to position [2464, 0]
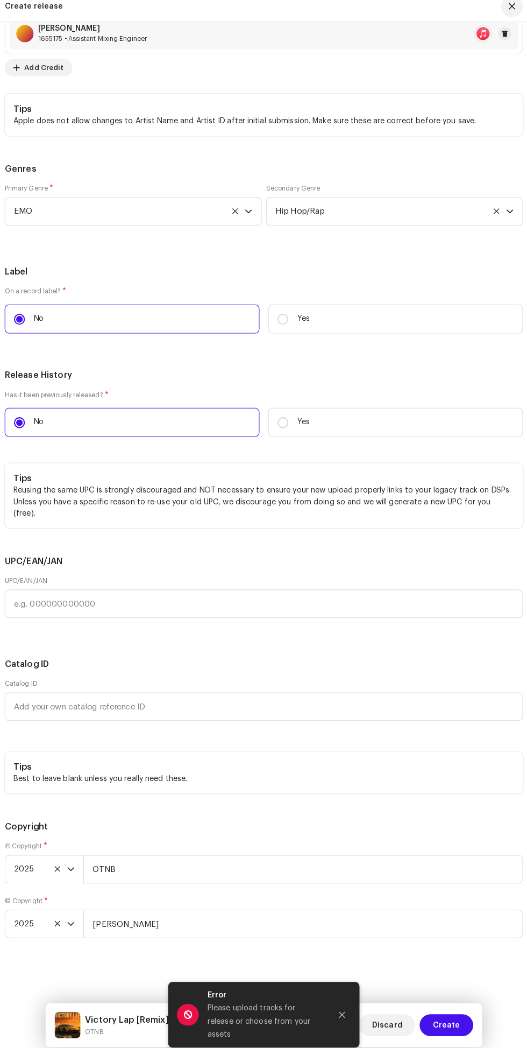
click at [341, 1010] on icon "Close" at bounding box center [341, 1007] width 6 height 6
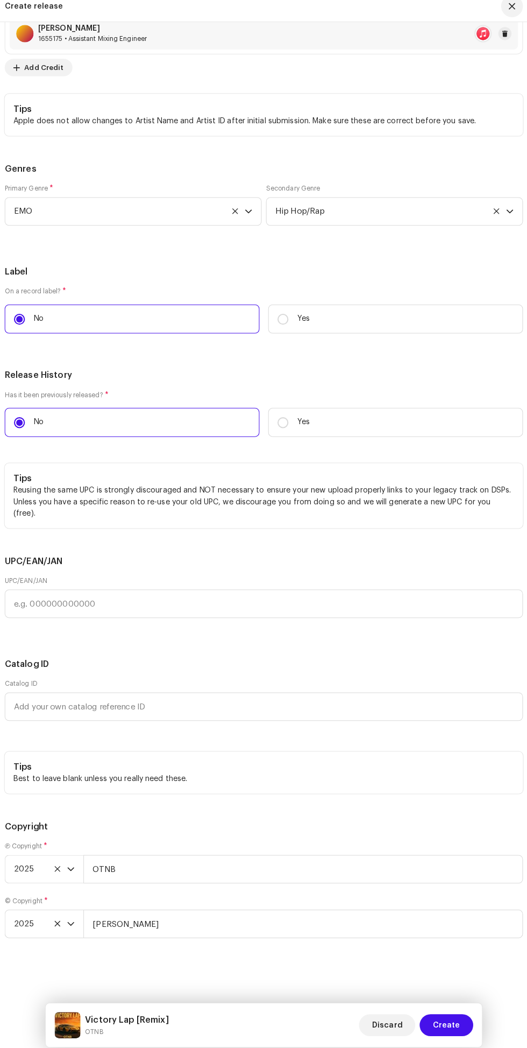
click at [429, 1009] on button "Create" at bounding box center [443, 1017] width 53 height 22
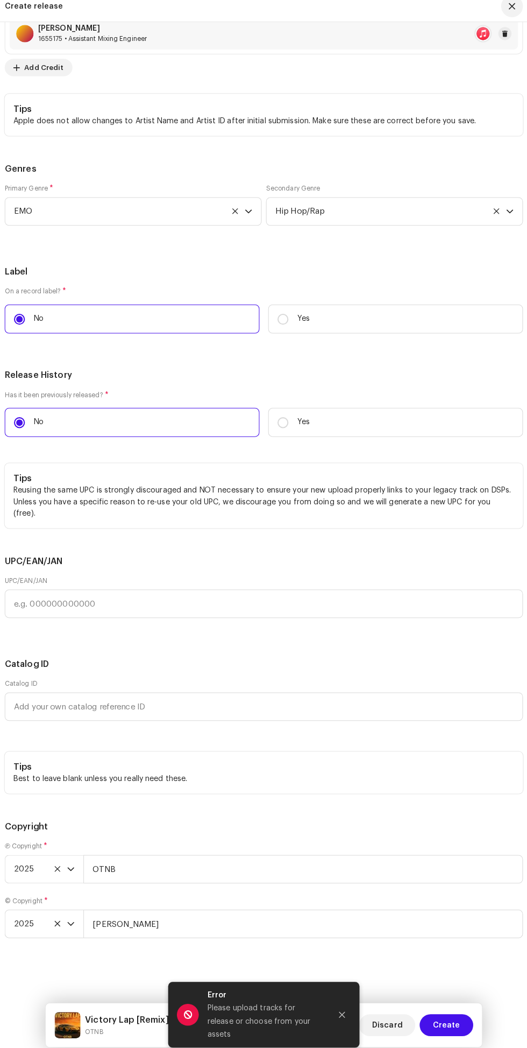
click at [343, 1000] on div "Error Please upload tracks for release or choose from your assets" at bounding box center [263, 1006] width 188 height 65
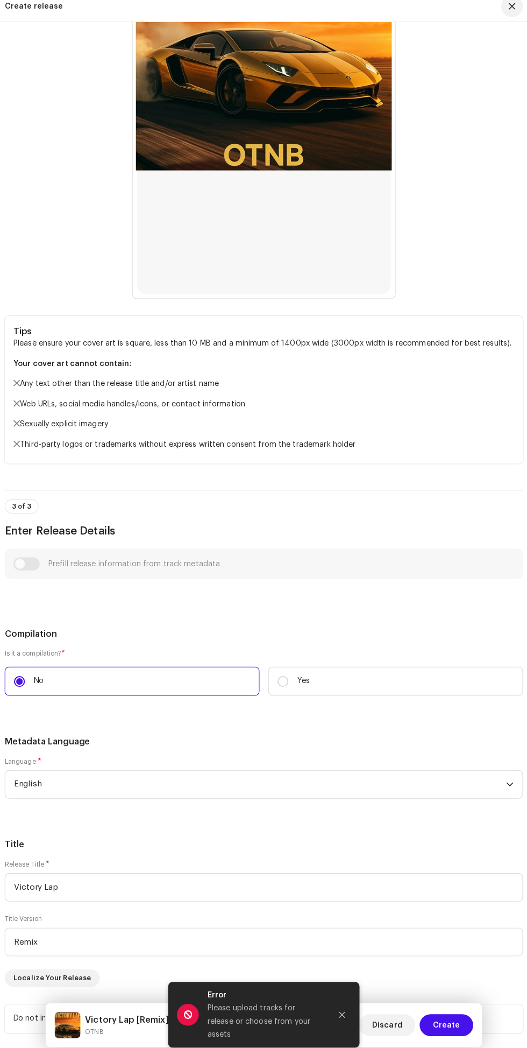
scroll to position [0, 0]
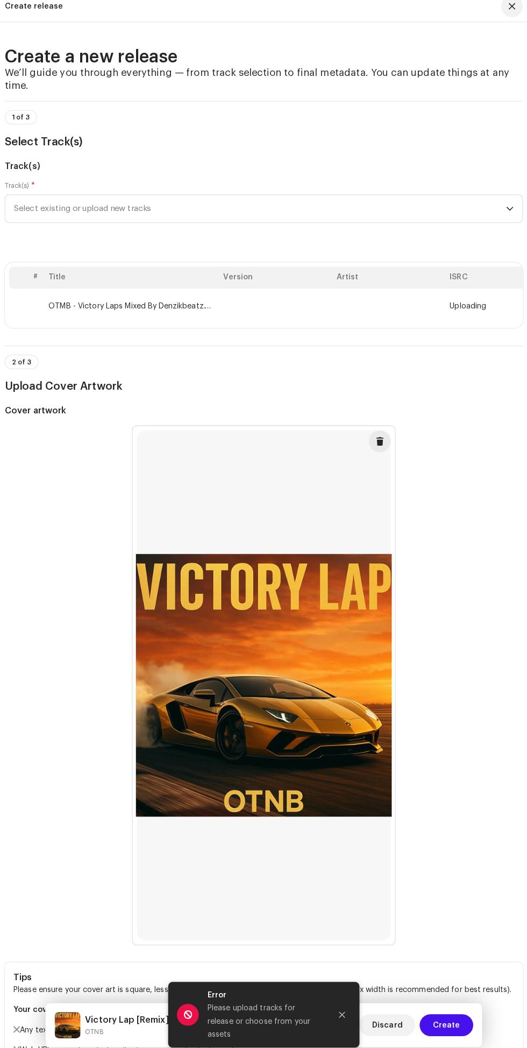
click at [128, 327] on td "OTMB - Victory Laps Mixed By Denzikbeatz.wav" at bounding box center [133, 310] width 172 height 34
click at [444, 1018] on span "Create" at bounding box center [443, 1017] width 27 height 22
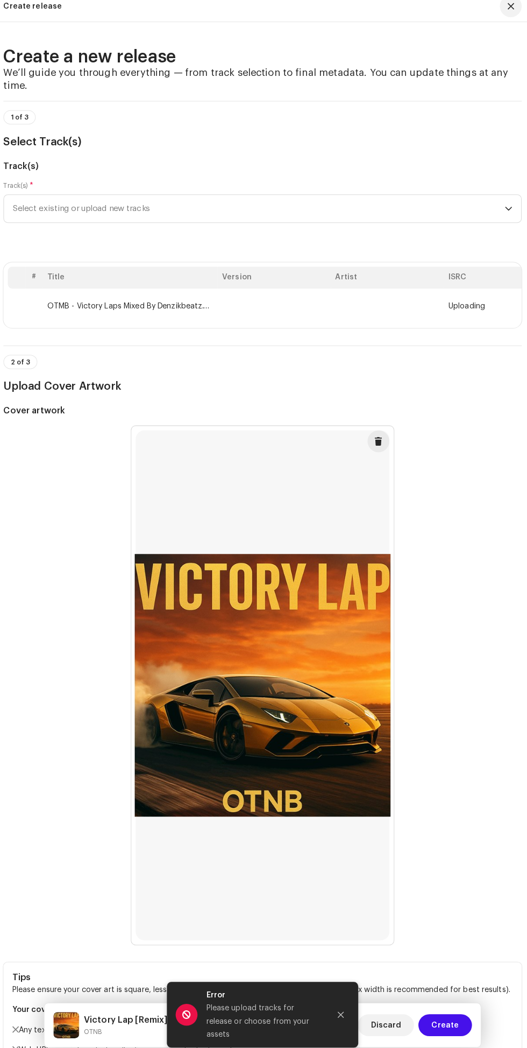
scroll to position [88, 0]
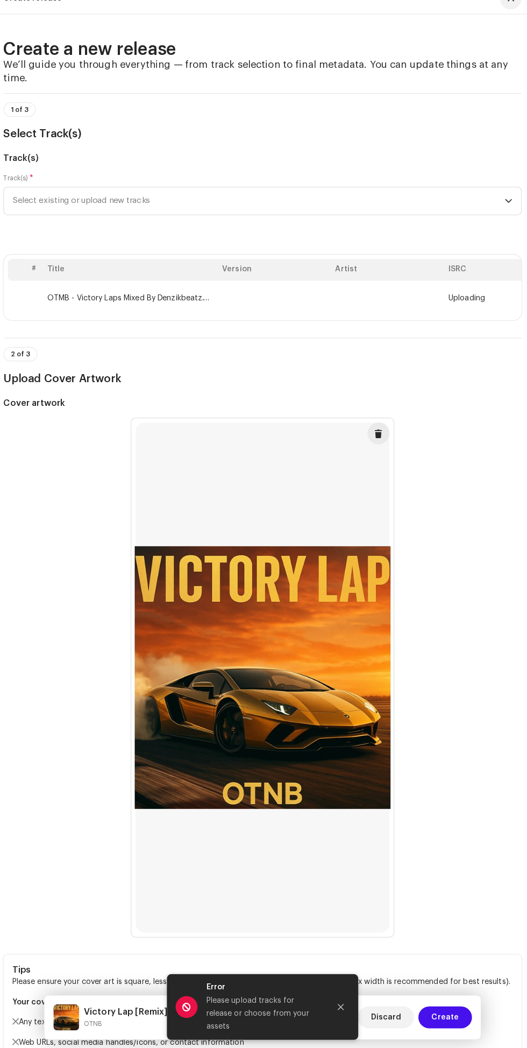
click at [342, 1010] on icon "Close" at bounding box center [341, 1007] width 6 height 6
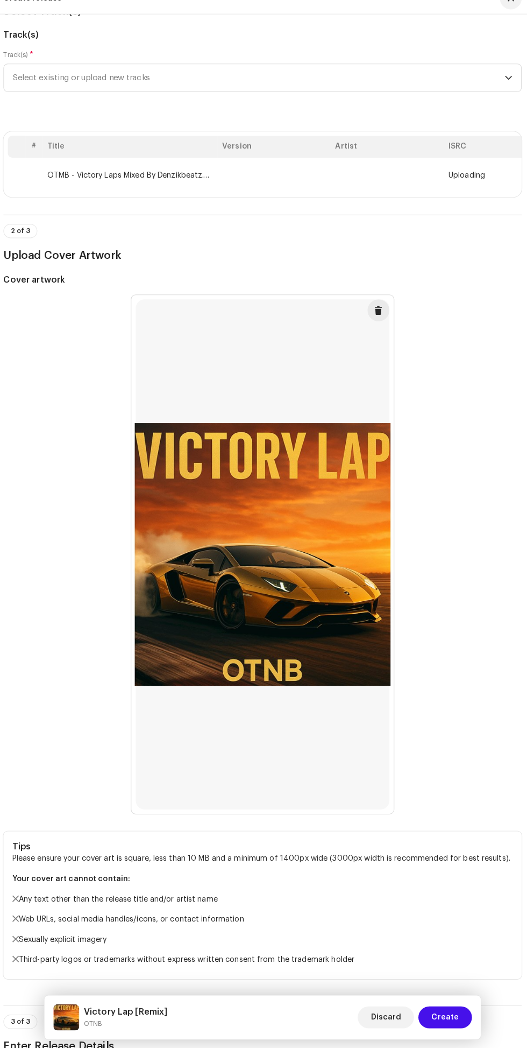
scroll to position [0, 0]
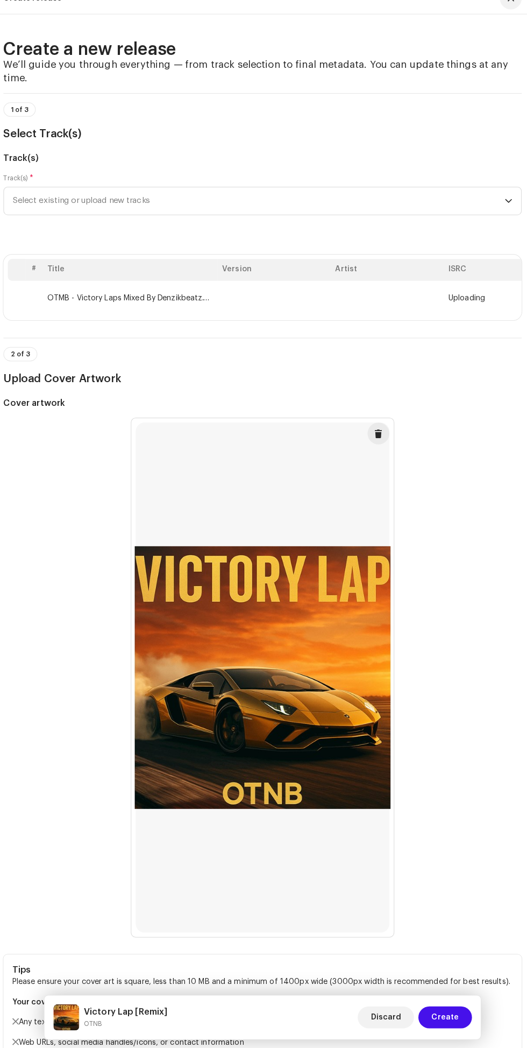
click at [434, 1010] on span "Create" at bounding box center [443, 1017] width 27 height 22
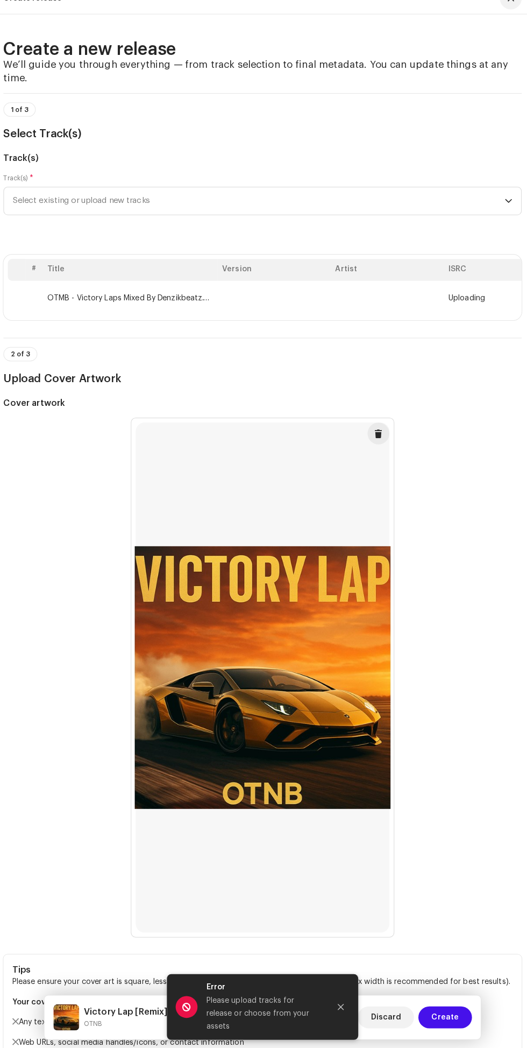
click at [341, 1010] on icon "Close" at bounding box center [341, 1007] width 6 height 6
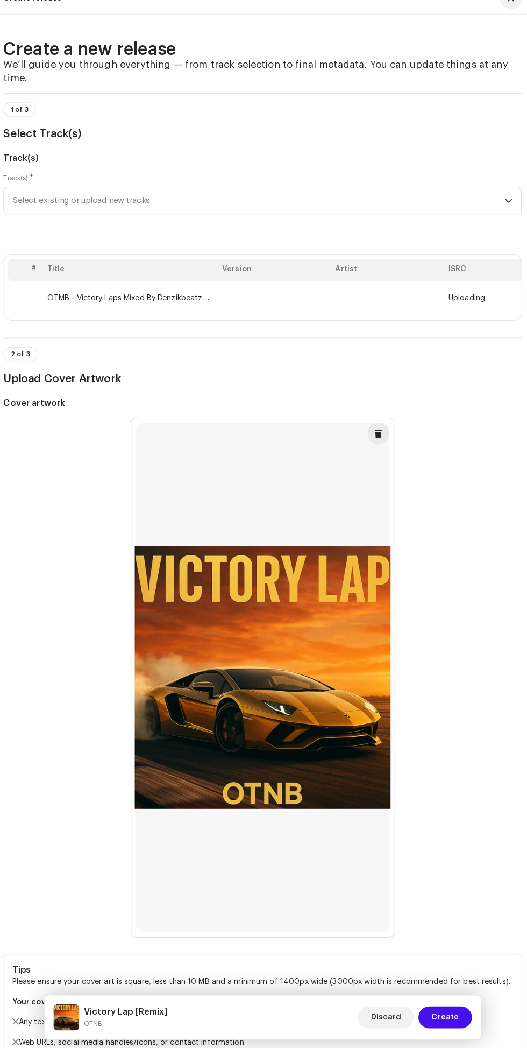
click at [427, 1011] on button "Create" at bounding box center [443, 1017] width 53 height 22
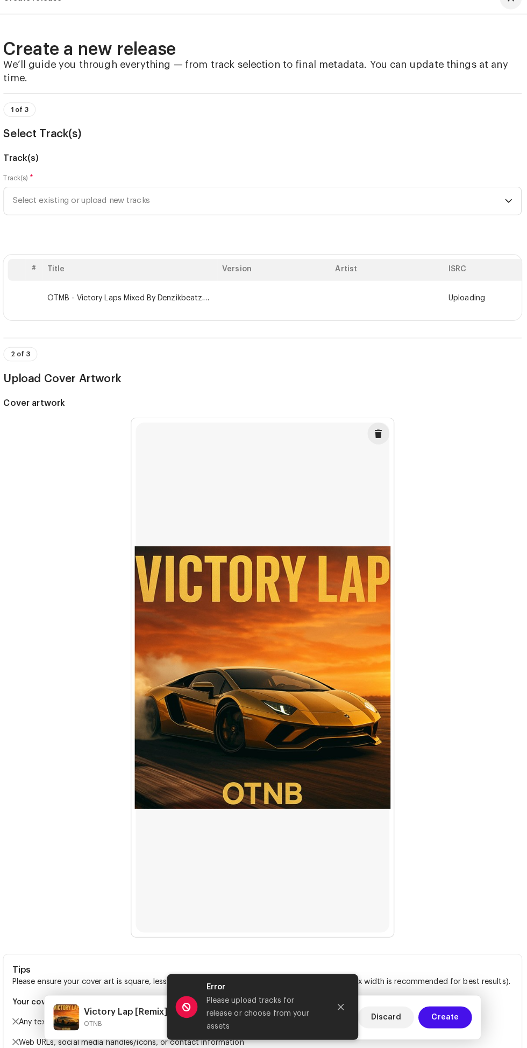
click at [333, 995] on div "Error Please upload tracks for release or choose from your assets" at bounding box center [263, 1006] width 188 height 65
